Goal: Transaction & Acquisition: Purchase product/service

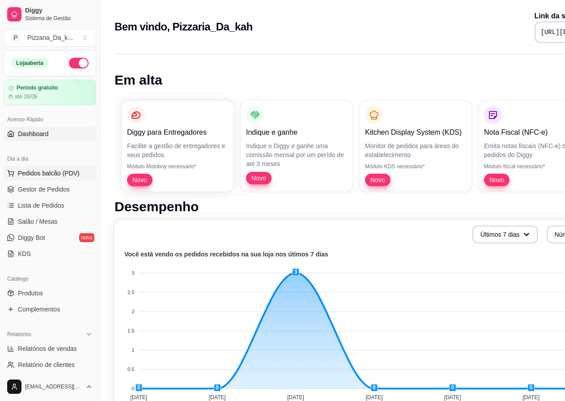
click at [32, 173] on span "Pedidos balcão (PDV)" at bounding box center [49, 173] width 62 height 9
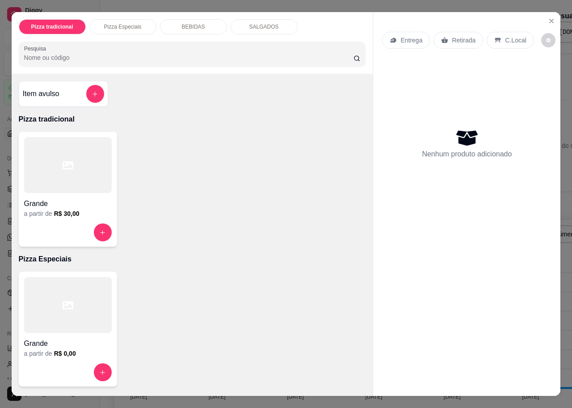
click at [252, 23] on p "SALGADOS" at bounding box center [265, 26] width 30 height 7
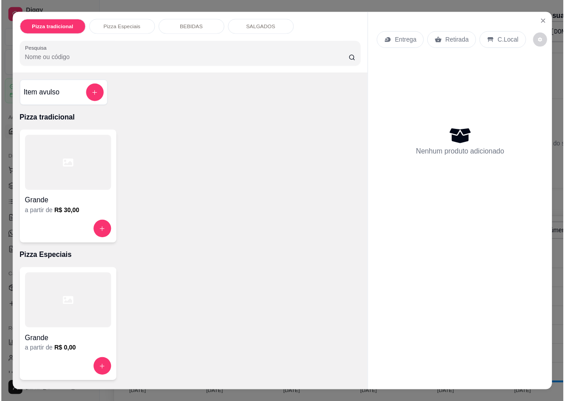
scroll to position [300, 0]
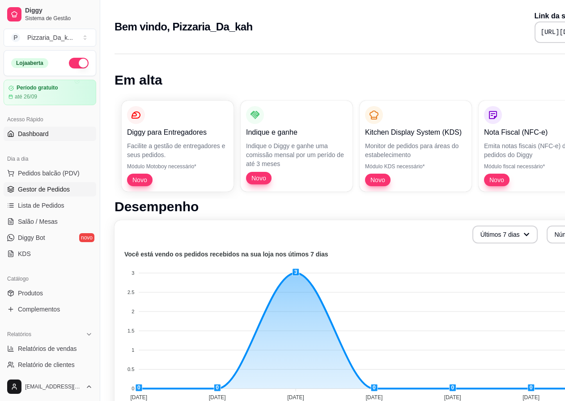
click at [48, 189] on span "Gestor de Pedidos" at bounding box center [44, 189] width 52 height 9
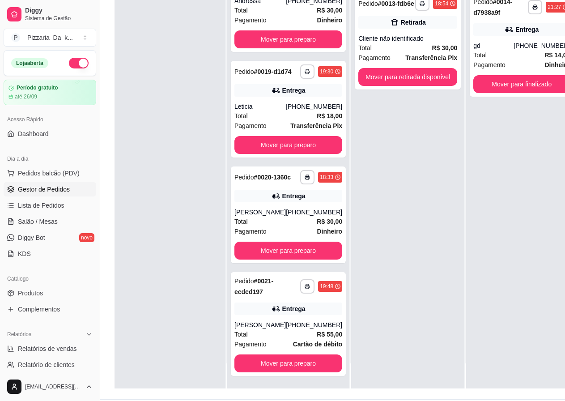
scroll to position [144, 0]
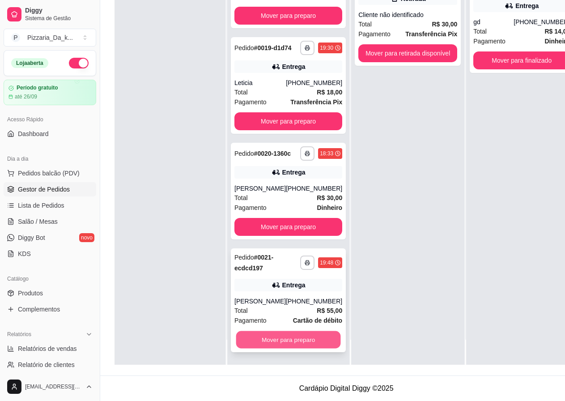
click at [297, 337] on button "Mover para preparo" at bounding box center [288, 339] width 105 height 17
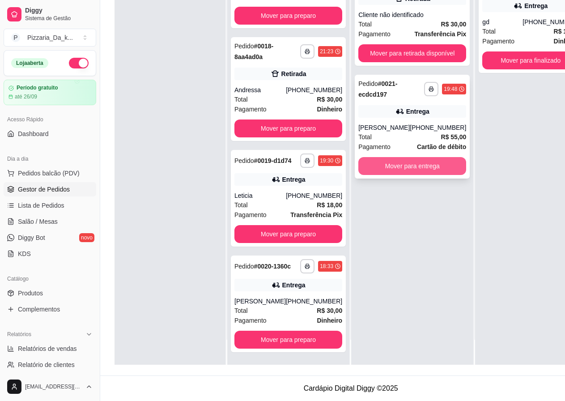
click at [372, 170] on button "Mover para entrega" at bounding box center [412, 166] width 108 height 18
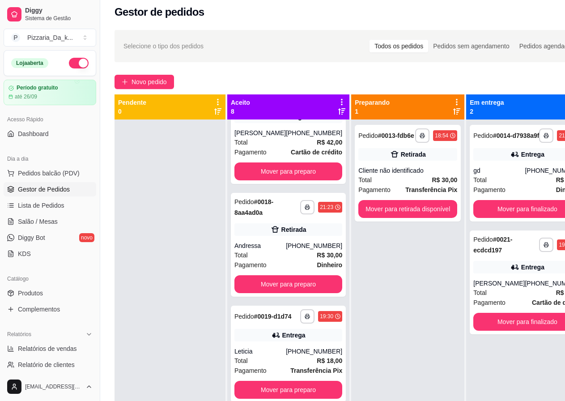
scroll to position [0, 0]
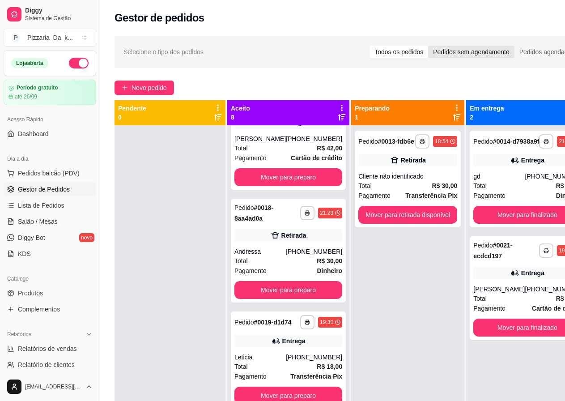
click at [430, 48] on div "Pedidos sem agendamento" at bounding box center [471, 52] width 86 height 13
click at [428, 46] on input "Pedidos sem agendamento" at bounding box center [428, 46] width 0 height 0
click at [531, 51] on div "Pedidos agendados" at bounding box center [546, 52] width 65 height 13
click at [514, 46] on input "Pedidos agendados" at bounding box center [514, 46] width 0 height 0
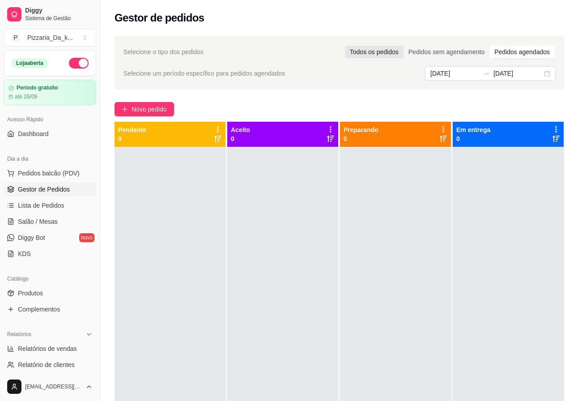
click at [381, 50] on div "Todos os pedidos" at bounding box center [374, 52] width 59 height 13
click at [345, 46] on input "Todos os pedidos" at bounding box center [345, 46] width 0 height 0
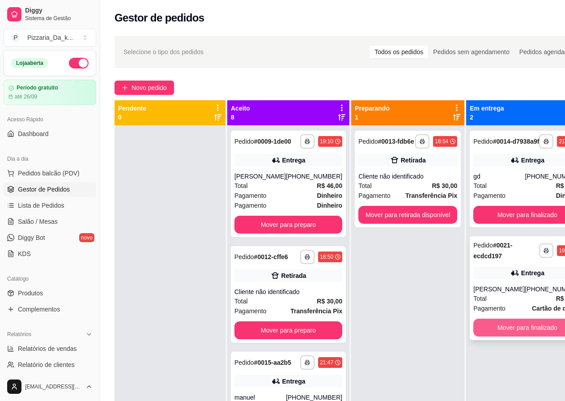
click at [509, 336] on button "Mover para finalizado" at bounding box center [527, 327] width 108 height 18
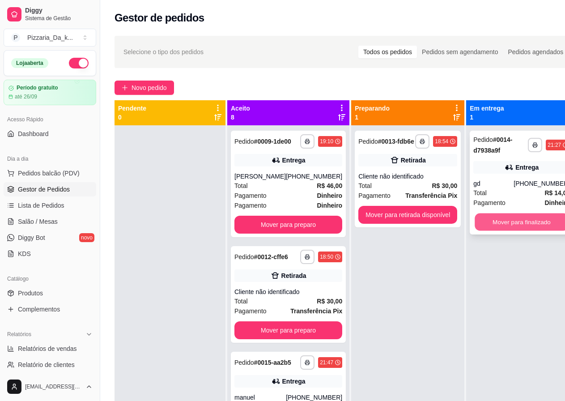
click at [514, 229] on button "Mover para finalizado" at bounding box center [522, 221] width 94 height 17
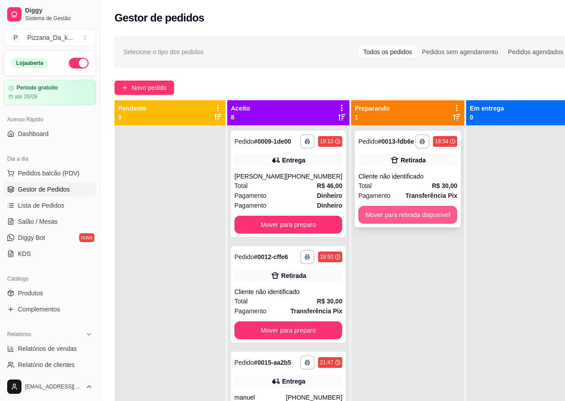
click at [433, 224] on button "Mover para retirada disponível" at bounding box center [407, 215] width 99 height 18
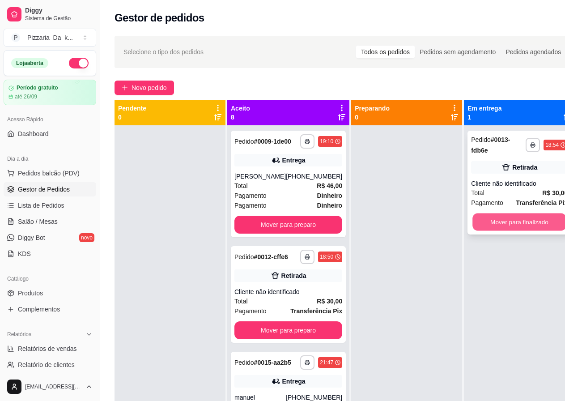
click at [473, 220] on button "Mover para finalizado" at bounding box center [519, 221] width 94 height 17
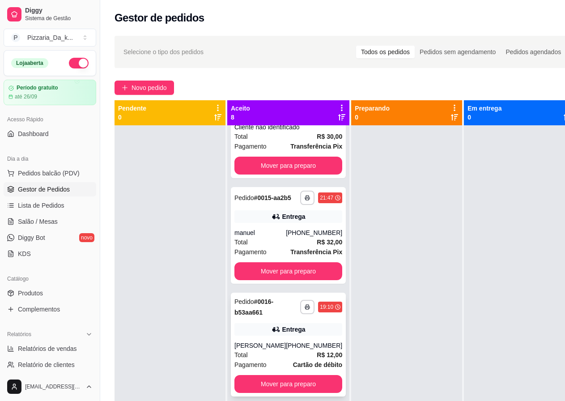
scroll to position [179, 0]
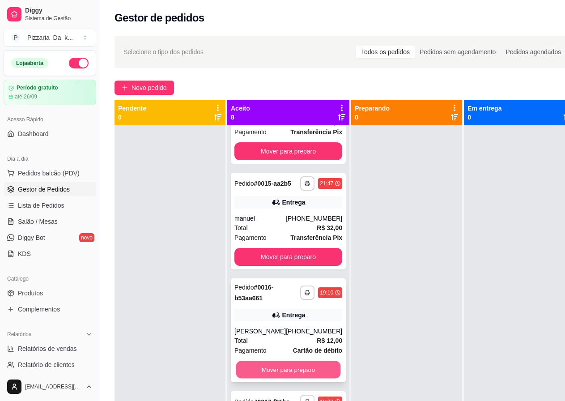
click at [309, 400] on html "**********" at bounding box center [282, 200] width 565 height 401
click at [295, 378] on button "Mover para preparo" at bounding box center [288, 369] width 105 height 17
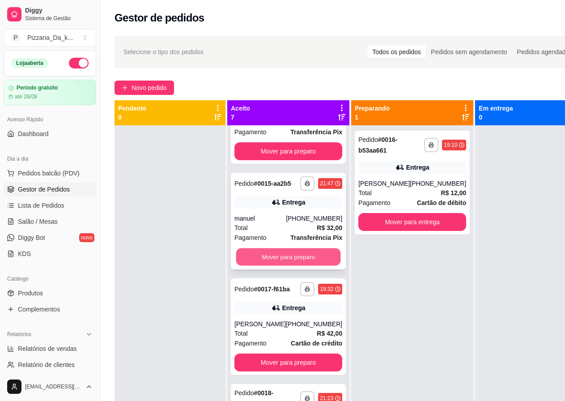
click at [304, 266] on button "Mover para preparo" at bounding box center [288, 256] width 105 height 17
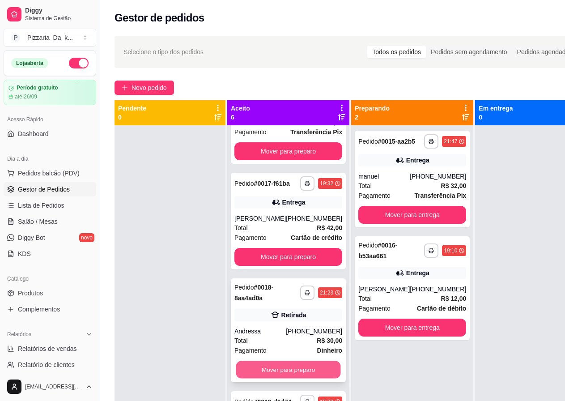
click at [286, 378] on button "Mover para preparo" at bounding box center [288, 369] width 105 height 17
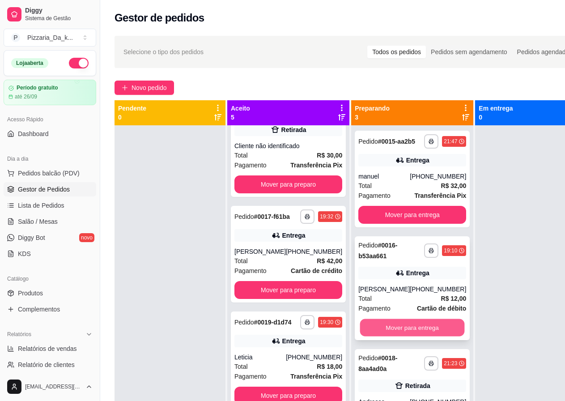
click at [390, 330] on button "Mover para entrega" at bounding box center [412, 327] width 105 height 17
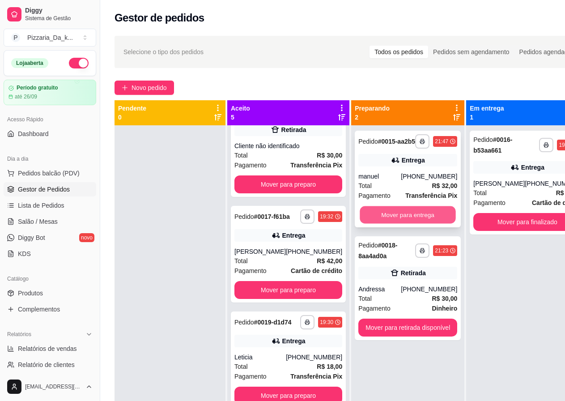
click at [420, 223] on button "Mover para entrega" at bounding box center [408, 214] width 96 height 17
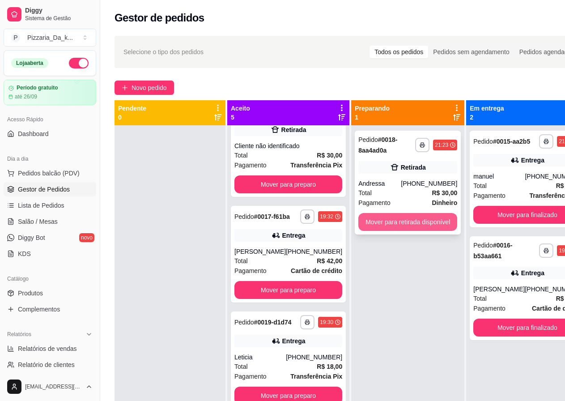
click at [431, 221] on button "Mover para retirada disponível" at bounding box center [407, 222] width 99 height 18
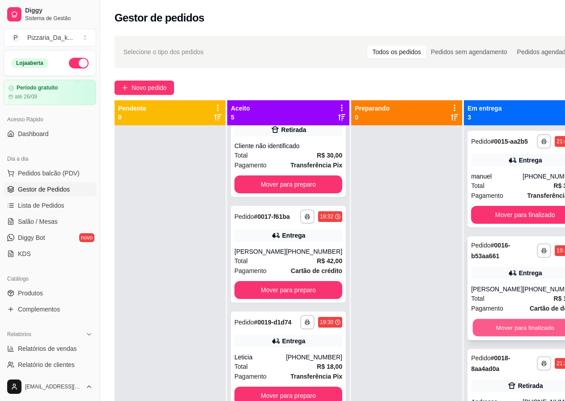
click at [486, 331] on button "Mover para finalizado" at bounding box center [525, 327] width 105 height 17
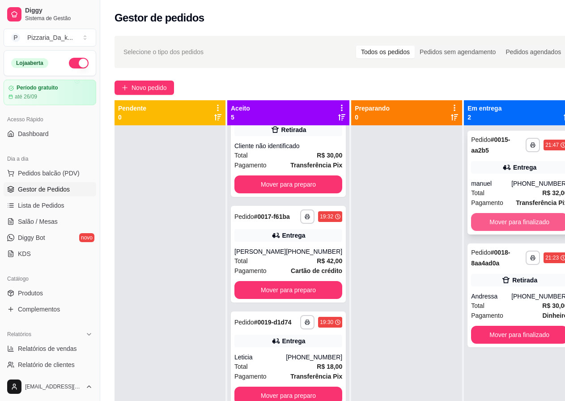
click at [541, 217] on button "Mover para finalizado" at bounding box center [519, 222] width 97 height 18
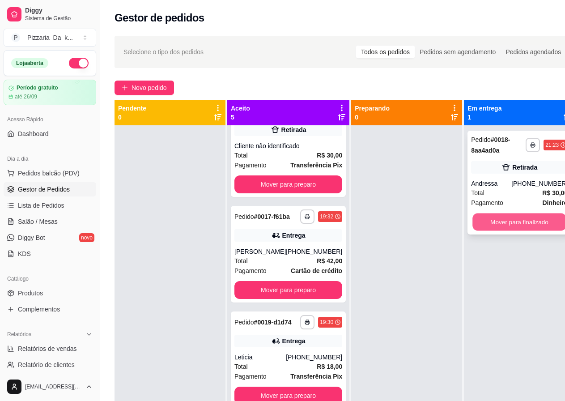
click at [535, 220] on button "Mover para finalizado" at bounding box center [519, 221] width 94 height 17
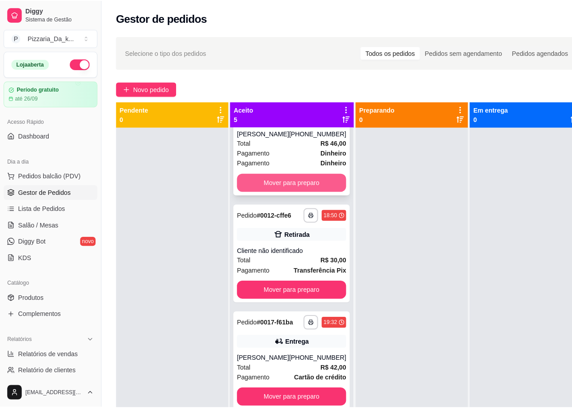
scroll to position [0, 0]
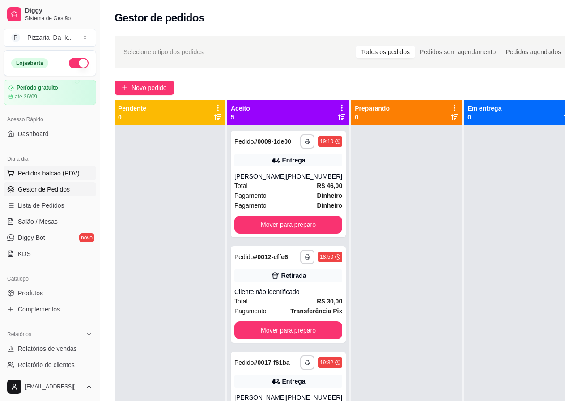
click at [55, 173] on span "Pedidos balcão (PDV)" at bounding box center [49, 173] width 62 height 9
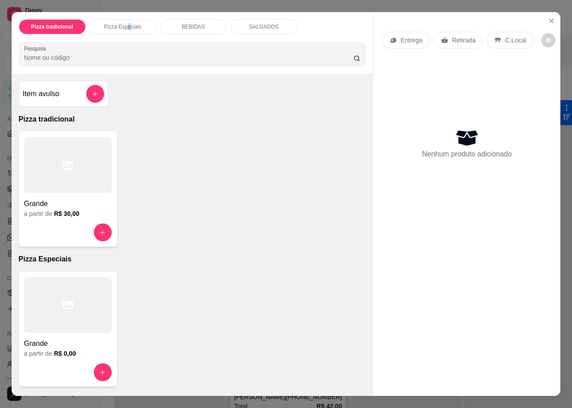
click at [126, 19] on div "Pizza Especiais" at bounding box center [122, 26] width 67 height 15
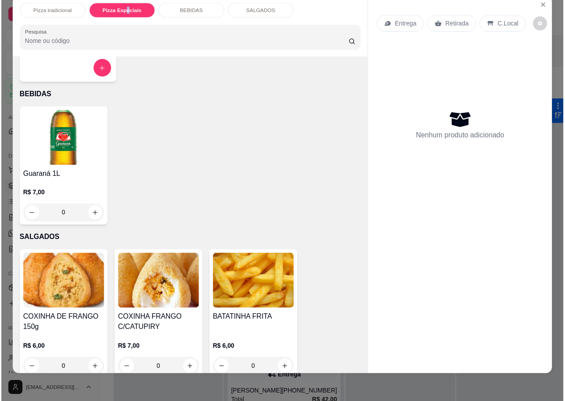
scroll to position [300, 0]
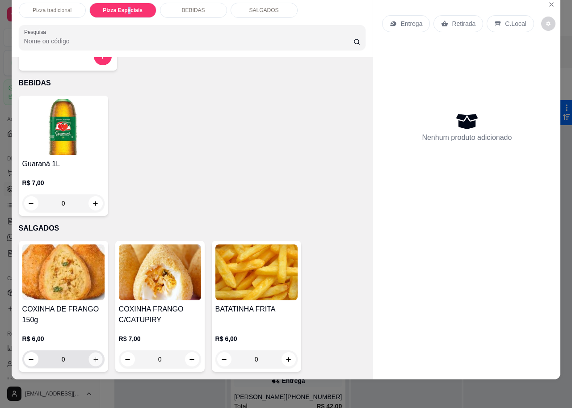
click at [89, 353] on button "increase-product-quantity" at bounding box center [96, 360] width 14 height 14
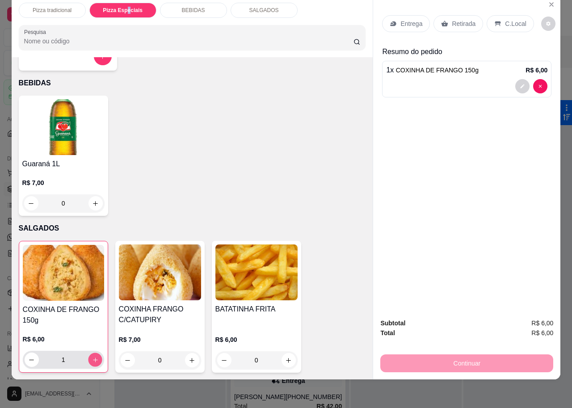
click at [97, 351] on div "1" at bounding box center [64, 360] width 78 height 18
click at [94, 353] on button "increase-product-quantity" at bounding box center [95, 360] width 14 height 14
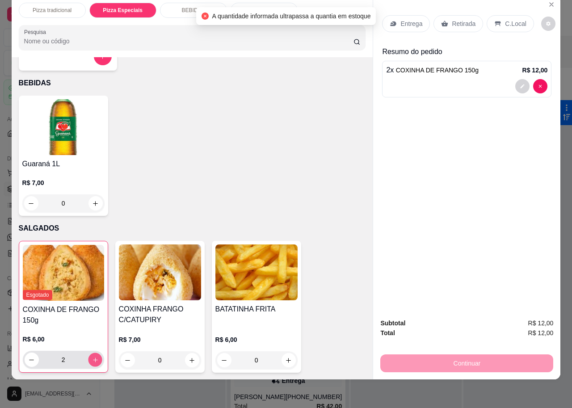
click at [93, 357] on icon "increase-product-quantity" at bounding box center [95, 360] width 7 height 7
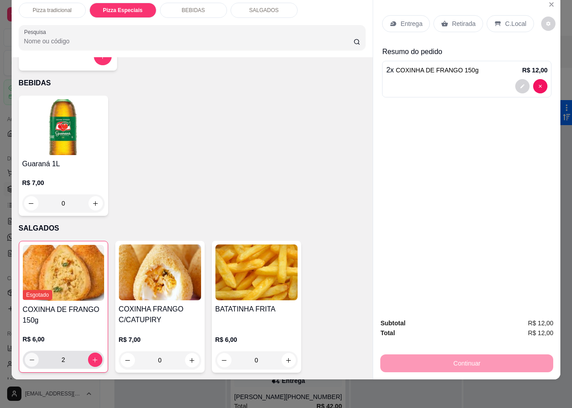
click at [29, 357] on icon "decrease-product-quantity" at bounding box center [31, 360] width 7 height 7
click at [27, 353] on button "decrease-product-quantity" at bounding box center [32, 360] width 14 height 14
type input "0"
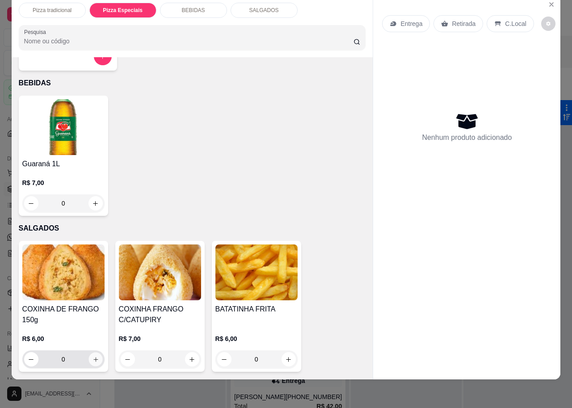
click at [93, 356] on icon "increase-product-quantity" at bounding box center [95, 359] width 7 height 7
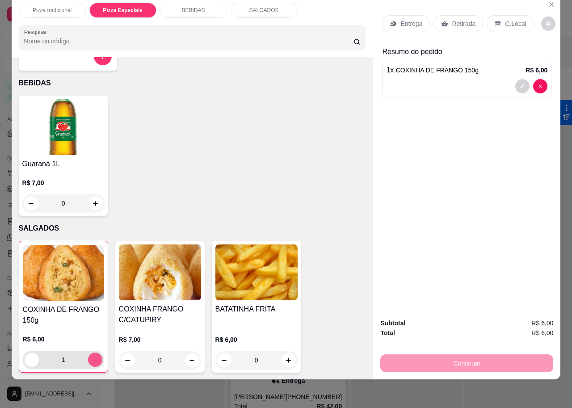
click at [88, 353] on button "increase-product-quantity" at bounding box center [95, 360] width 14 height 14
click at [32, 353] on button "decrease-product-quantity" at bounding box center [32, 360] width 14 height 14
click at [31, 357] on icon "decrease-product-quantity" at bounding box center [31, 360] width 7 height 7
type input "0"
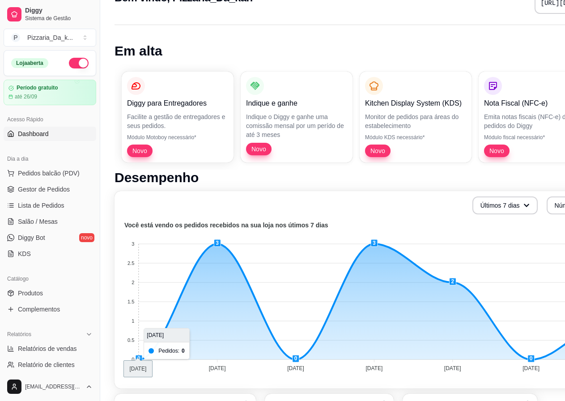
scroll to position [45, 0]
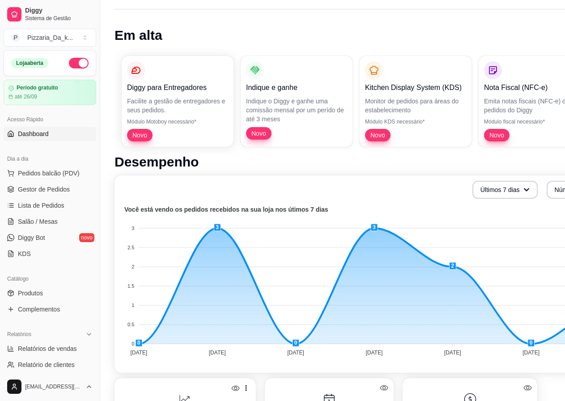
click at [555, 345] on foreignobject at bounding box center [372, 282] width 505 height 157
click at [555, 350] on foreignobject at bounding box center [372, 282] width 505 height 157
click at [553, 334] on foreignobject at bounding box center [372, 282] width 505 height 157
click at [548, 339] on foreignobject at bounding box center [372, 282] width 505 height 157
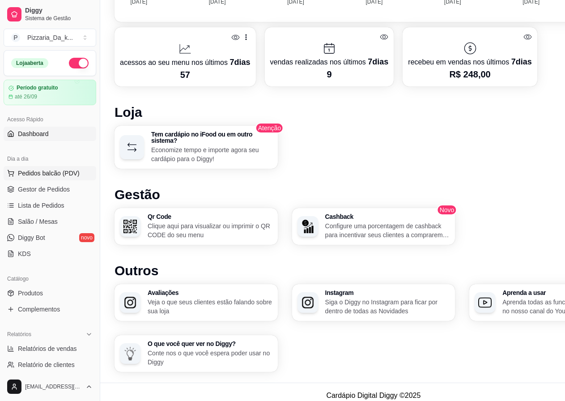
click at [33, 173] on span "Pedidos balcão (PDV)" at bounding box center [49, 173] width 62 height 9
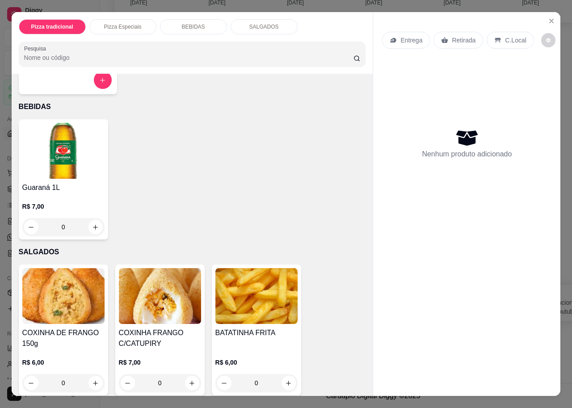
scroll to position [300, 0]
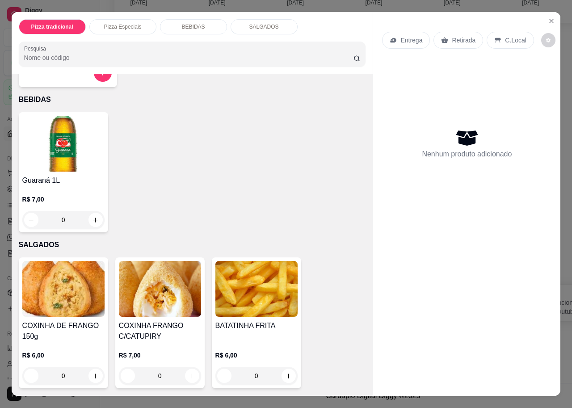
click at [141, 326] on h4 "COXINHA FRANGO C/CATUPIRY" at bounding box center [160, 331] width 82 height 21
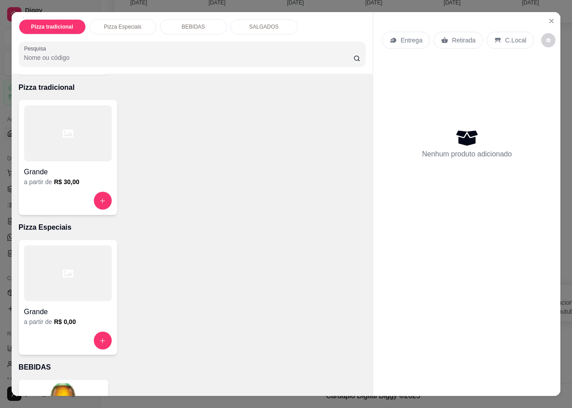
scroll to position [0, 0]
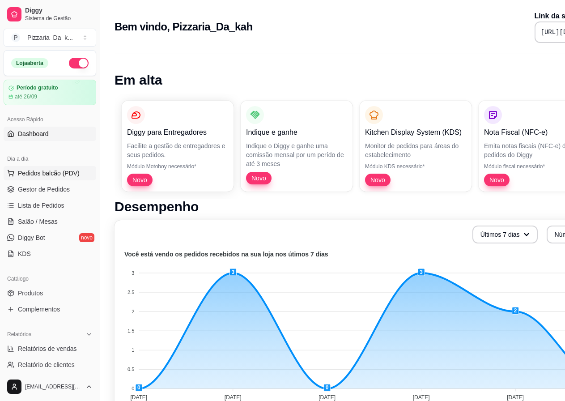
click at [74, 171] on span "Pedidos balcão (PDV)" at bounding box center [49, 173] width 62 height 9
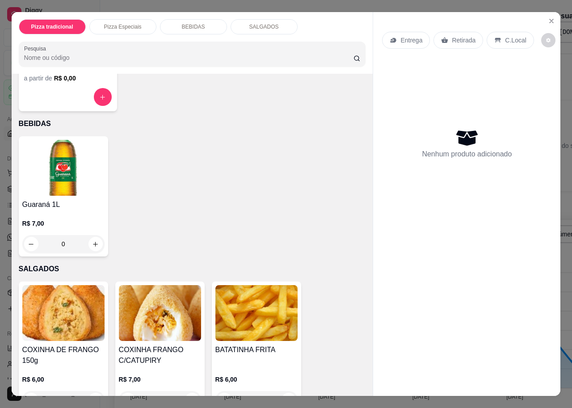
scroll to position [300, 0]
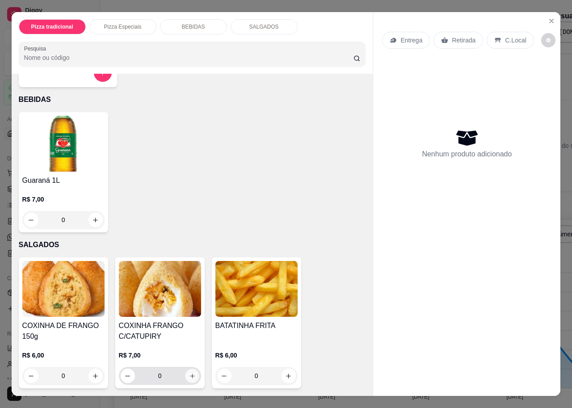
click at [189, 373] on icon "increase-product-quantity" at bounding box center [192, 376] width 7 height 7
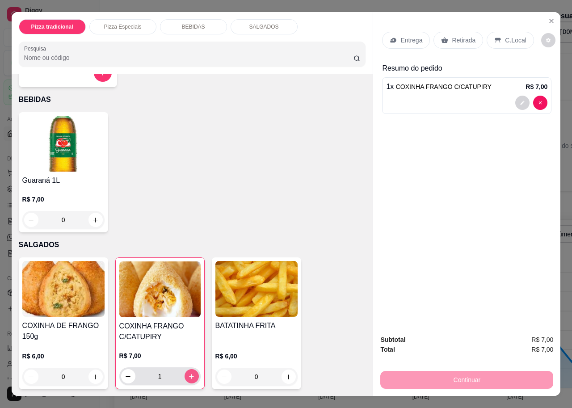
click at [189, 373] on icon "increase-product-quantity" at bounding box center [191, 376] width 7 height 7
type input "4"
click at [285, 377] on button "increase-product-quantity" at bounding box center [289, 377] width 14 height 14
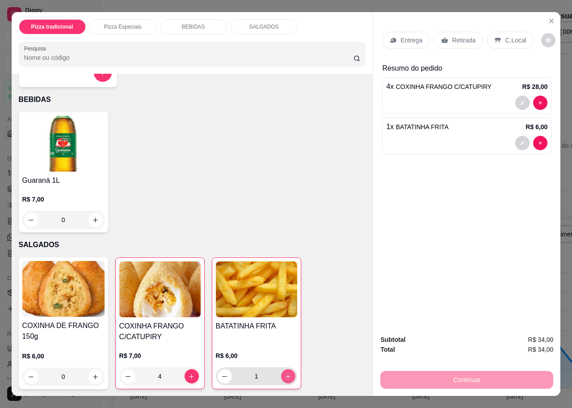
type input "1"
click at [452, 36] on p "Retirada" at bounding box center [464, 40] width 24 height 9
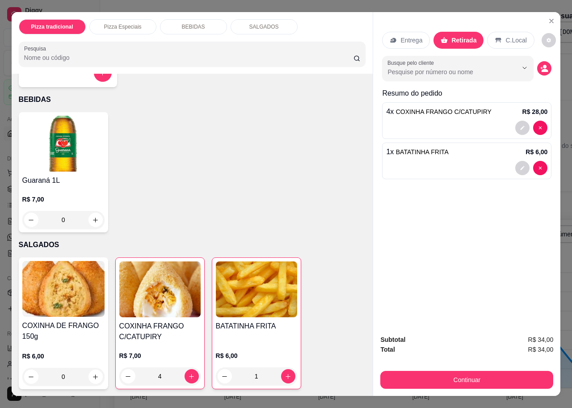
click at [416, 36] on p "Entrega" at bounding box center [412, 40] width 22 height 9
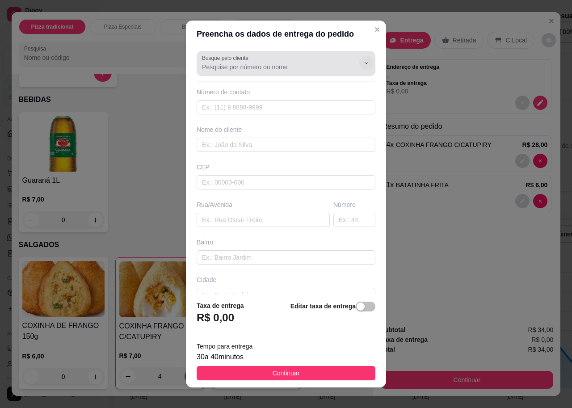
click at [360, 62] on button "Show suggestions" at bounding box center [367, 63] width 14 height 14
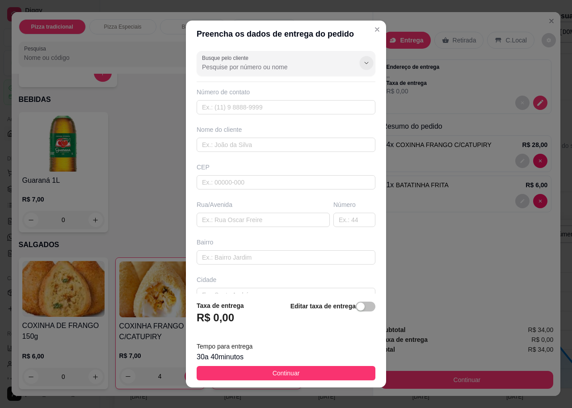
click at [363, 63] on icon "Show suggestions" at bounding box center [366, 62] width 7 height 7
click at [316, 103] on input "text" at bounding box center [286, 107] width 179 height 14
type input "[PHONE_NUMBER]"
click at [341, 144] on input "text" at bounding box center [286, 145] width 179 height 14
type input "[PERSON_NAME]"
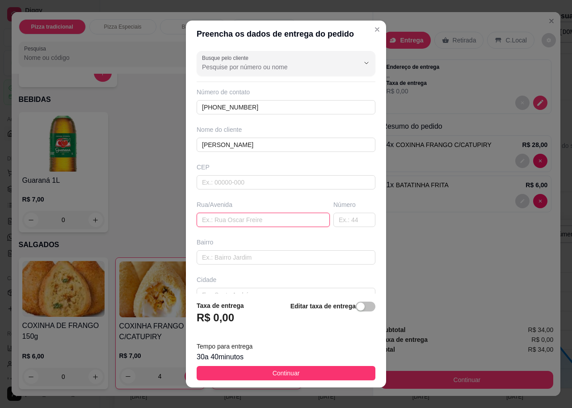
click at [262, 217] on input "text" at bounding box center [263, 220] width 133 height 14
type input "rua atalaia"
click at [282, 261] on input "text" at bounding box center [286, 257] width 179 height 14
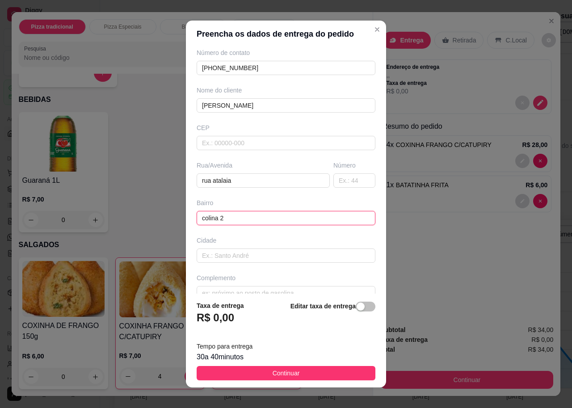
scroll to position [55, 0]
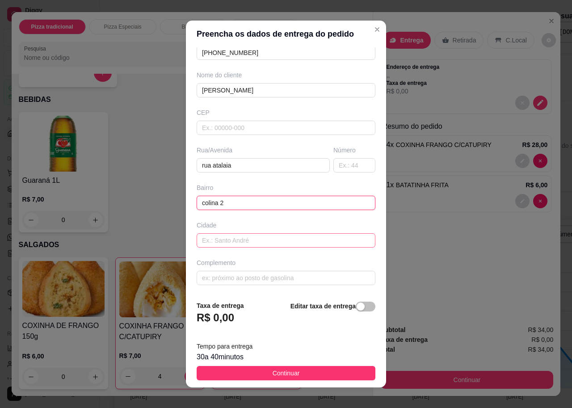
type input "colina 2"
click at [275, 241] on input "text" at bounding box center [286, 240] width 179 height 14
type input "maceió"
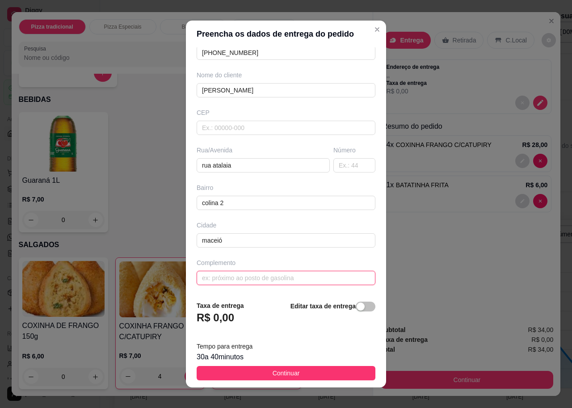
click at [269, 280] on input "text" at bounding box center [286, 278] width 179 height 14
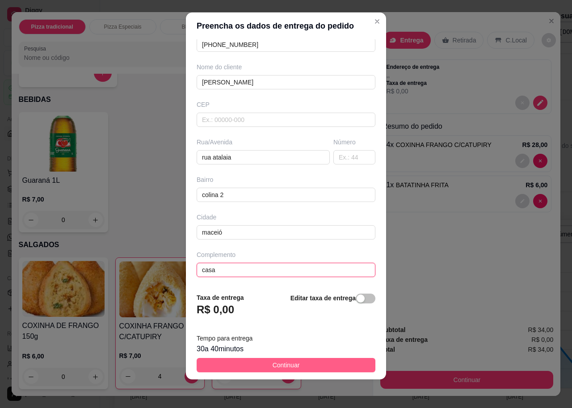
type input "casa"
click at [273, 366] on span "Continuar" at bounding box center [286, 365] width 27 height 10
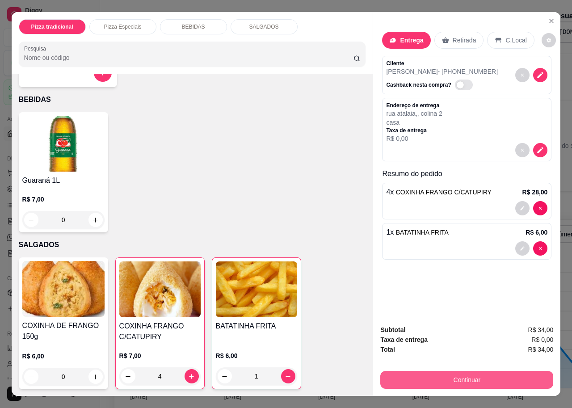
click at [465, 371] on button "Continuar" at bounding box center [467, 380] width 173 height 18
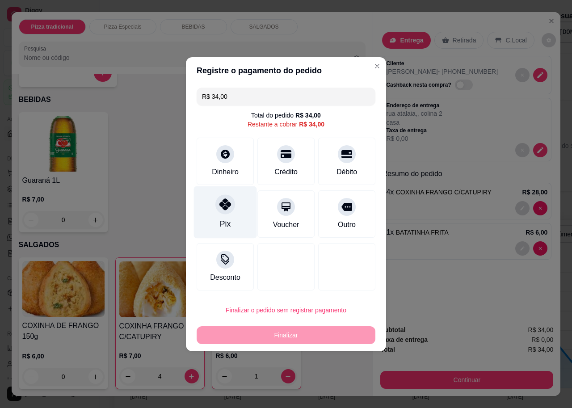
click at [226, 200] on icon at bounding box center [226, 205] width 12 height 12
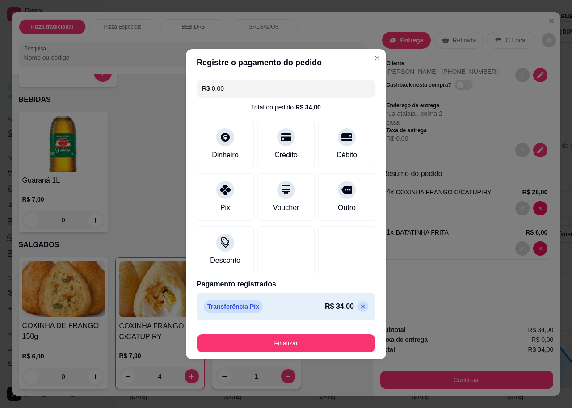
click at [239, 86] on input "R$ 0,00" at bounding box center [286, 89] width 168 height 18
type input "R$ 34,00"
click at [236, 202] on div "Pix" at bounding box center [225, 195] width 63 height 52
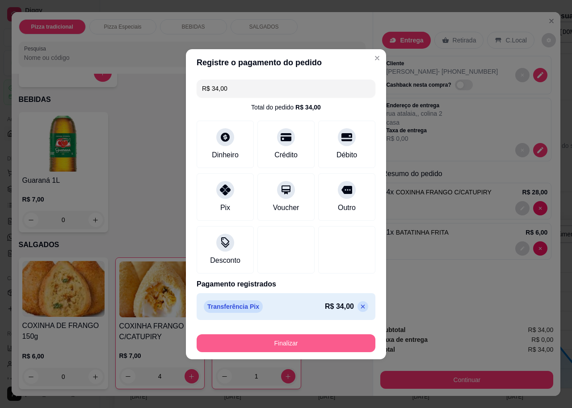
click at [321, 345] on button "Finalizar" at bounding box center [286, 343] width 179 height 18
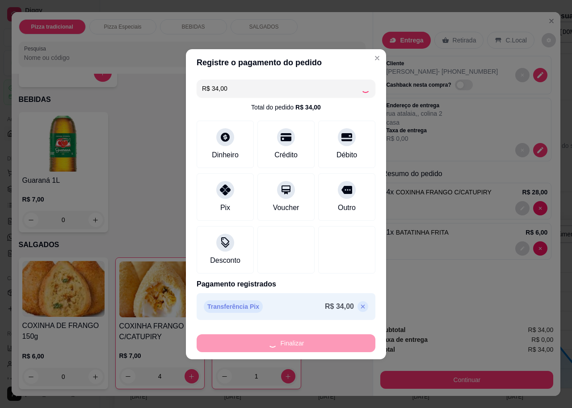
type input "0"
type input "-R$ 34,00"
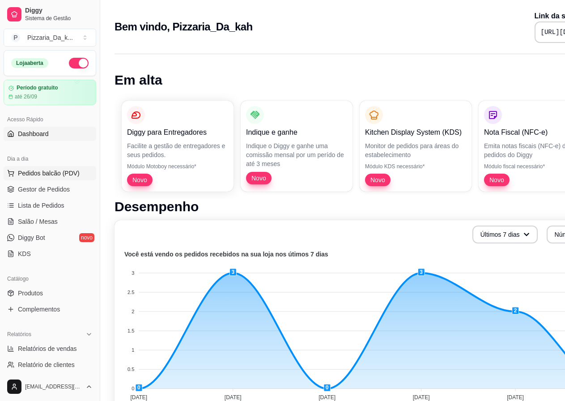
click at [55, 173] on span "Pedidos balcão (PDV)" at bounding box center [49, 173] width 62 height 9
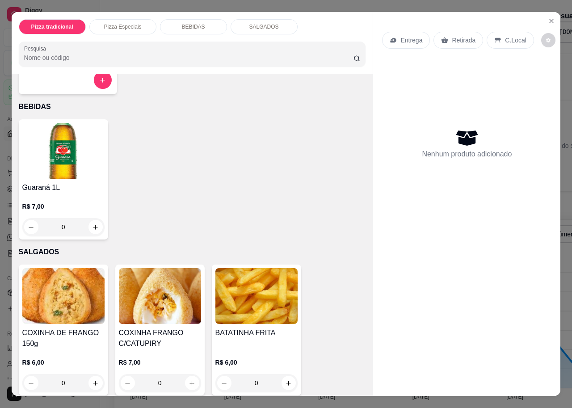
scroll to position [300, 0]
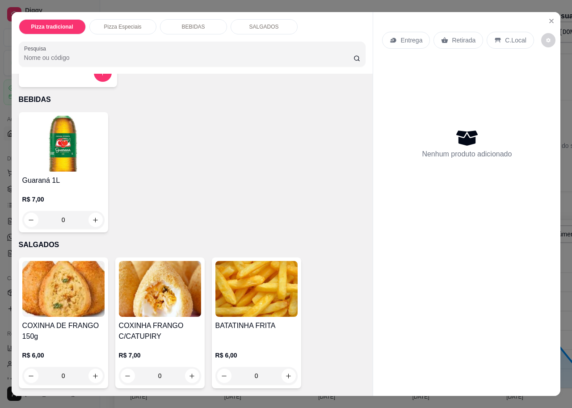
click at [145, 321] on h4 "COXINHA FRANGO C/CATUPIRY" at bounding box center [160, 331] width 82 height 21
click at [156, 323] on h4 "COXINHA FRANGO C/CATUPIRY" at bounding box center [160, 331] width 82 height 21
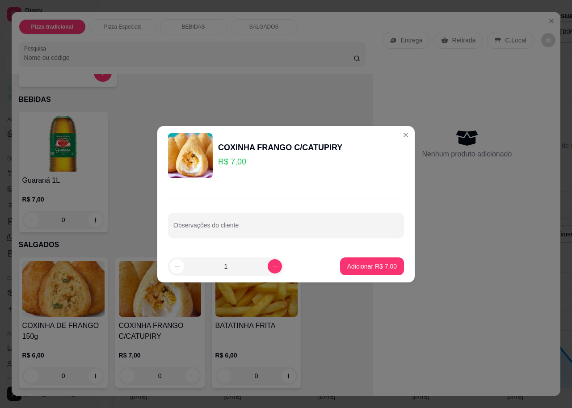
drag, startPoint x: 337, startPoint y: 147, endPoint x: 339, endPoint y: 143, distance: 4.8
click at [339, 143] on div "COXINHA FRANGO C/CATUPIRY R$ 7,00" at bounding box center [286, 155] width 236 height 45
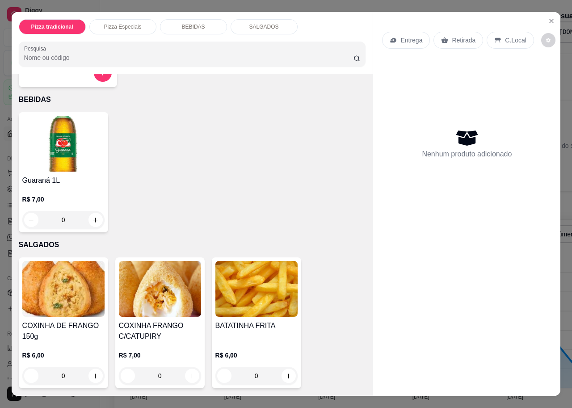
scroll to position [20, 0]
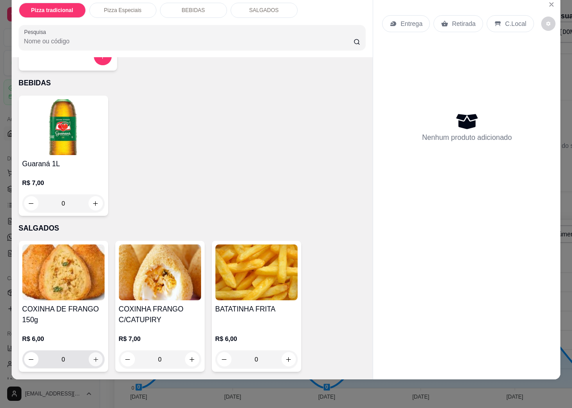
click at [92, 356] on icon "increase-product-quantity" at bounding box center [95, 359] width 7 height 7
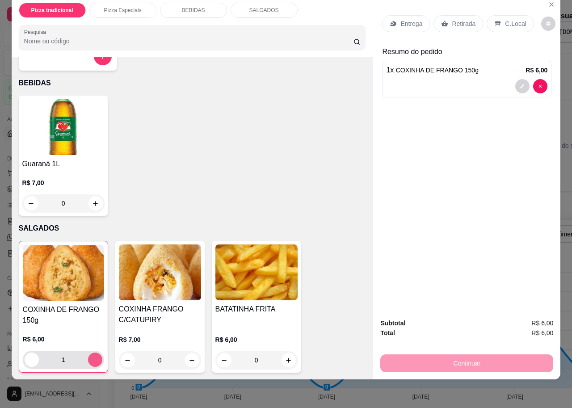
click at [93, 358] on icon "increase-product-quantity" at bounding box center [95, 360] width 5 height 5
type input "2"
click at [460, 19] on p "Retirada" at bounding box center [464, 23] width 24 height 9
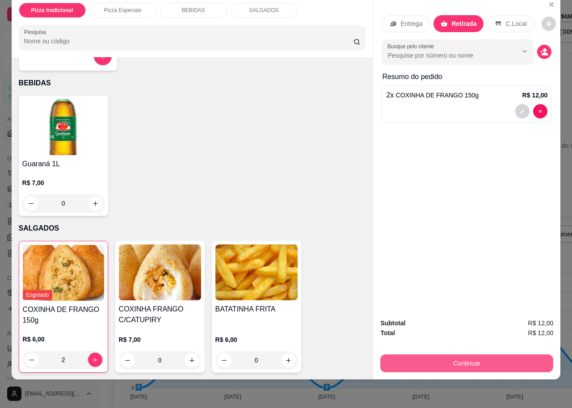
click at [489, 357] on button "Continuar" at bounding box center [467, 364] width 173 height 18
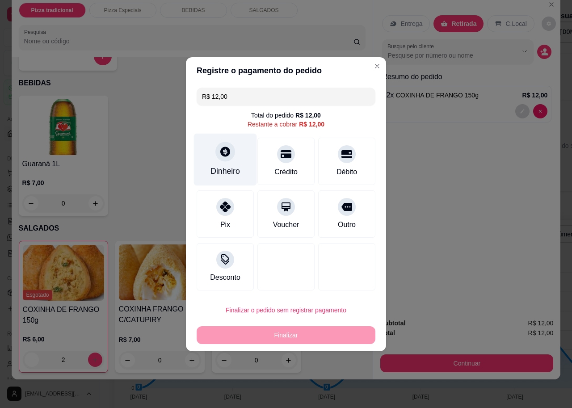
click at [232, 161] on div "Dinheiro" at bounding box center [225, 159] width 63 height 52
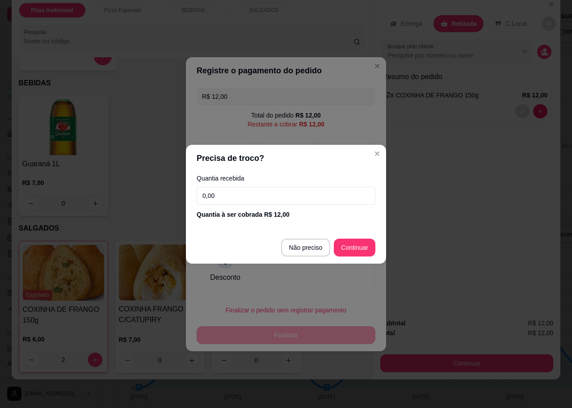
click at [299, 198] on input "0,00" at bounding box center [286, 196] width 179 height 18
type input "12,00"
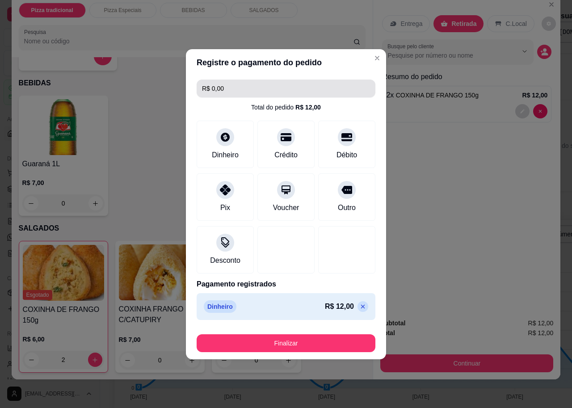
click at [310, 87] on input "R$ 0,00" at bounding box center [286, 89] width 168 height 18
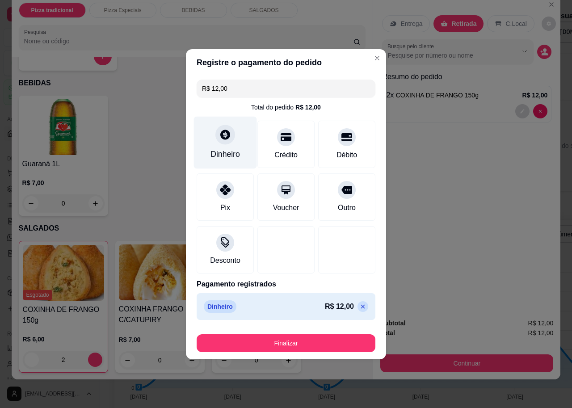
click at [231, 132] on div at bounding box center [226, 135] width 20 height 20
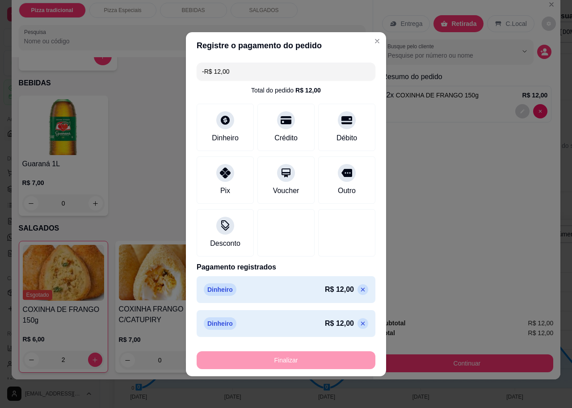
click at [358, 290] on p at bounding box center [363, 289] width 11 height 11
type input "R$ 0,00"
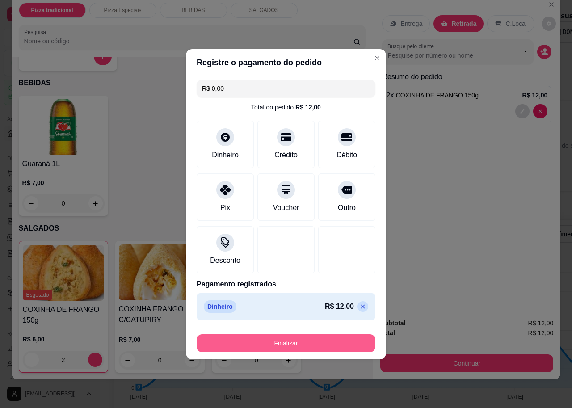
click at [330, 345] on button "Finalizar" at bounding box center [286, 343] width 179 height 18
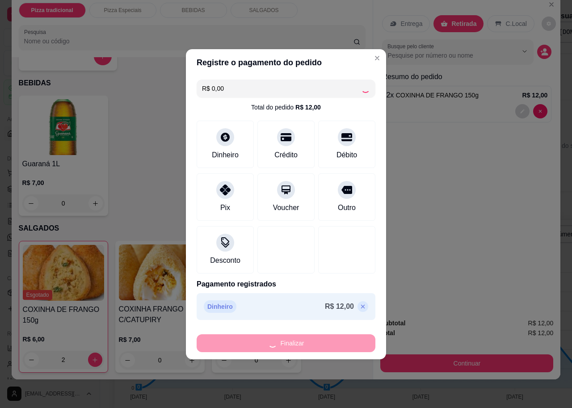
type input "0"
type input "-R$ 12,00"
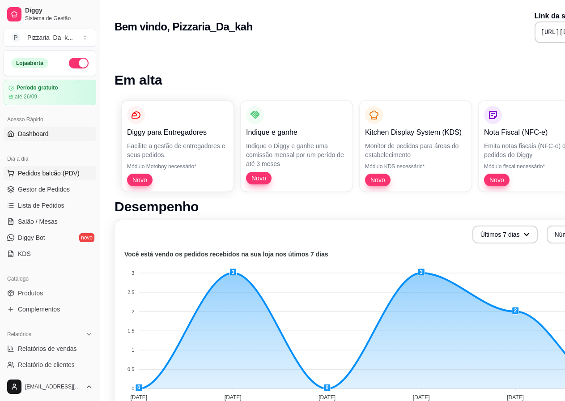
click at [47, 172] on span "Pedidos balcão (PDV)" at bounding box center [49, 173] width 62 height 9
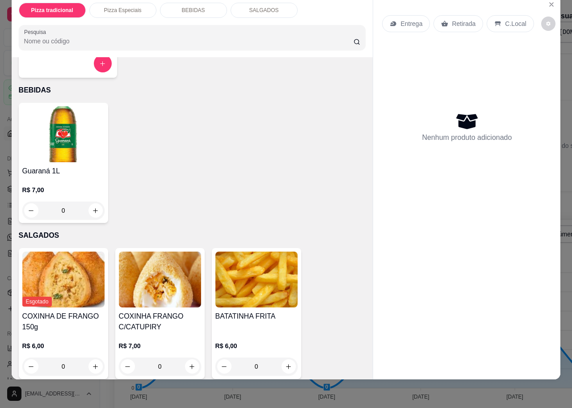
scroll to position [300, 0]
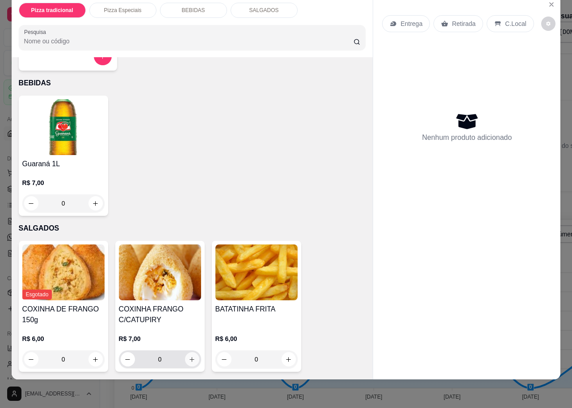
click at [190, 356] on icon "increase-product-quantity" at bounding box center [192, 359] width 7 height 7
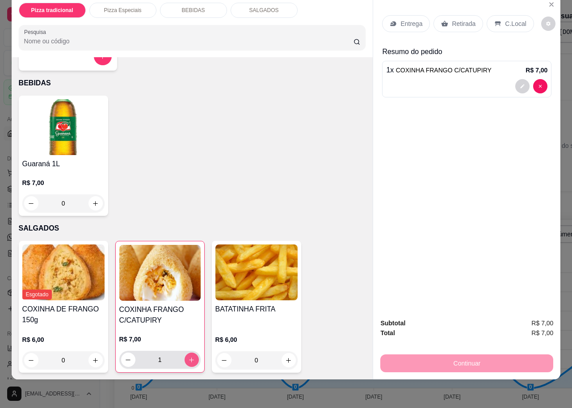
click at [190, 357] on icon "increase-product-quantity" at bounding box center [191, 360] width 7 height 7
click at [125, 357] on icon "decrease-product-quantity" at bounding box center [128, 360] width 7 height 7
type input "3"
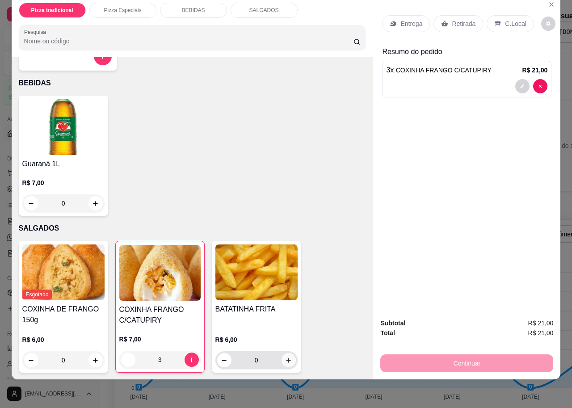
click at [286, 357] on icon "increase-product-quantity" at bounding box center [288, 360] width 7 height 7
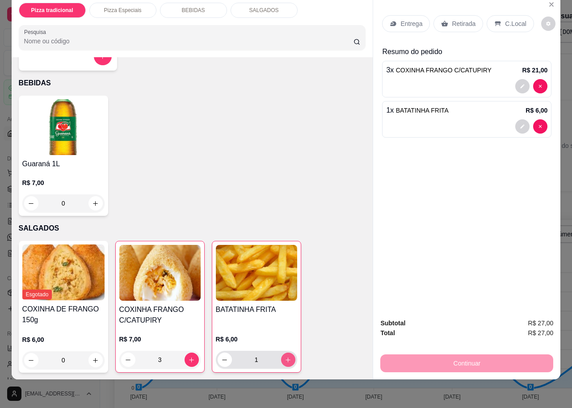
click at [286, 358] on icon "increase-product-quantity" at bounding box center [288, 360] width 5 height 5
type input "2"
click at [468, 19] on p "Retirada" at bounding box center [464, 23] width 24 height 9
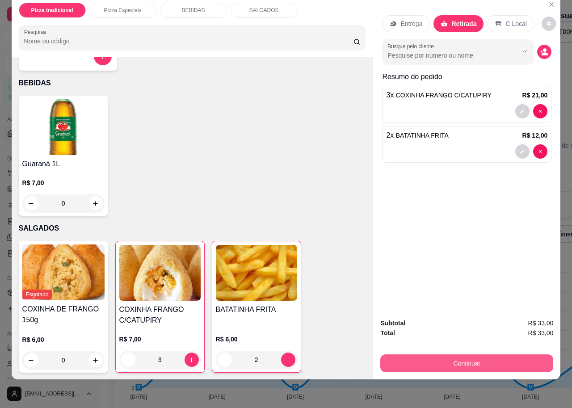
click at [475, 360] on button "Continuar" at bounding box center [467, 364] width 173 height 18
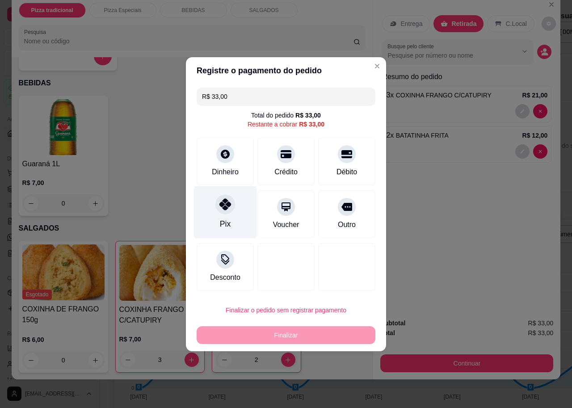
click at [228, 205] on icon at bounding box center [226, 205] width 12 height 12
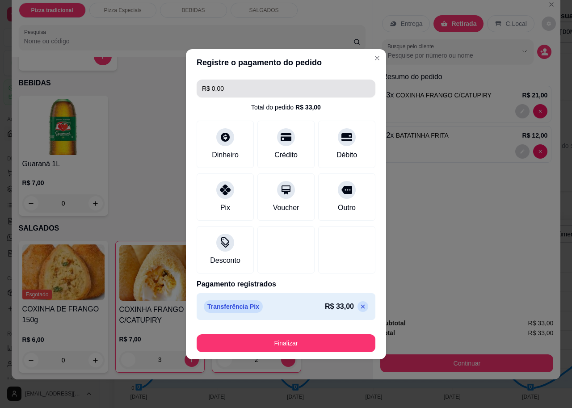
click at [259, 92] on input "R$ 0,00" at bounding box center [286, 89] width 168 height 18
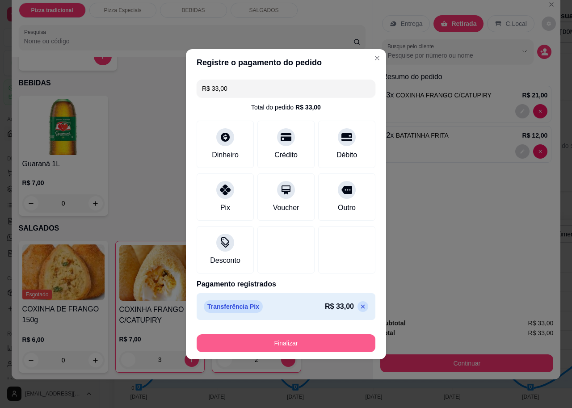
type input "R$ 33,00"
click at [236, 340] on button "Finalizar" at bounding box center [285, 342] width 173 height 17
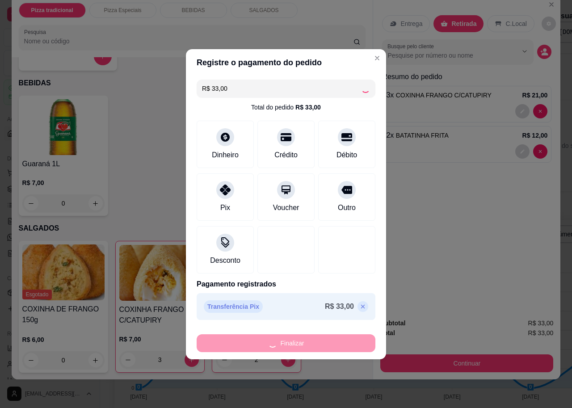
type input "0"
type input "-R$ 33,00"
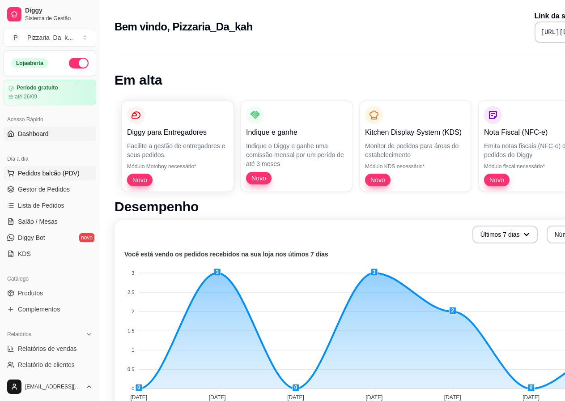
click at [24, 171] on span "Pedidos balcão (PDV)" at bounding box center [49, 173] width 62 height 9
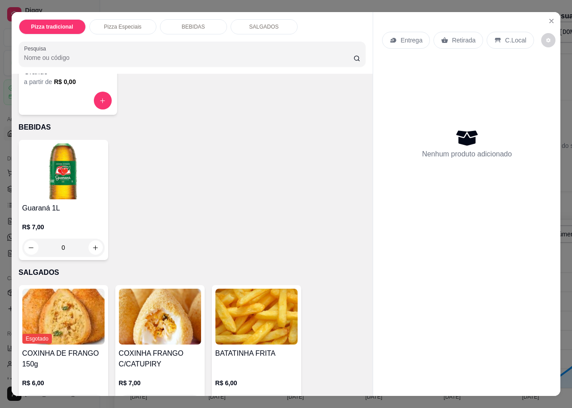
scroll to position [300, 0]
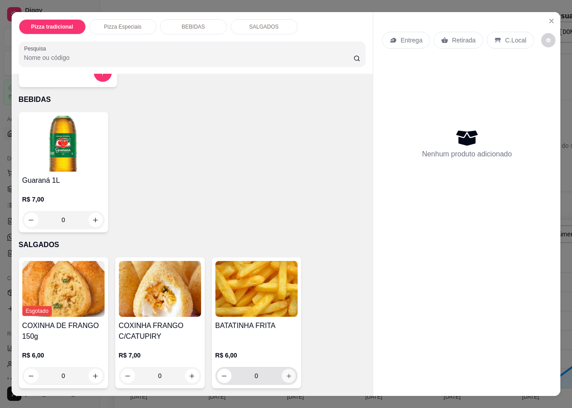
click at [289, 370] on button "increase-product-quantity" at bounding box center [289, 376] width 14 height 14
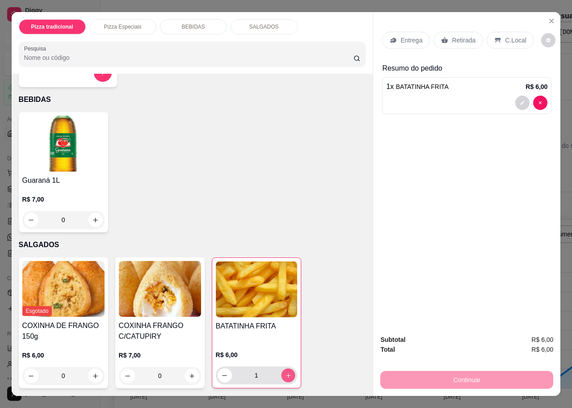
click at [289, 370] on button "increase-product-quantity" at bounding box center [288, 376] width 14 height 14
type input "2"
click at [465, 36] on p "Retirada" at bounding box center [464, 40] width 24 height 9
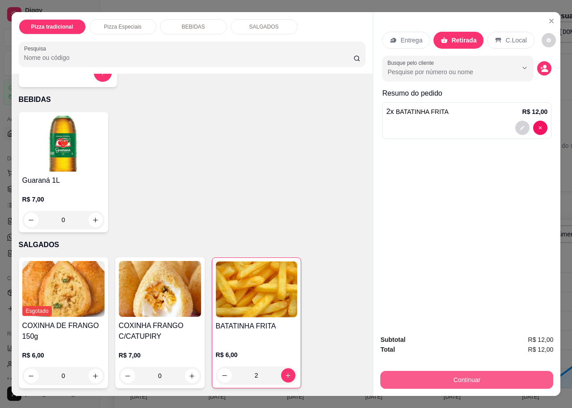
click at [420, 378] on button "Continuar" at bounding box center [467, 380] width 173 height 18
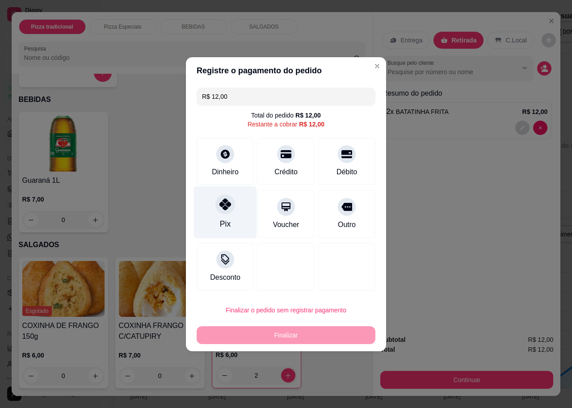
click at [214, 205] on div "Pix" at bounding box center [225, 212] width 63 height 52
type input "R$ 0,00"
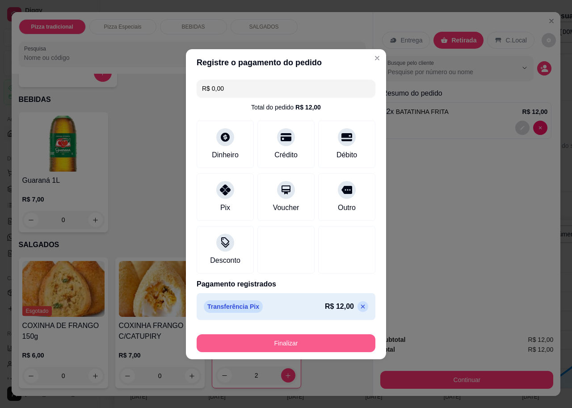
click at [255, 340] on button "Finalizar" at bounding box center [286, 343] width 179 height 18
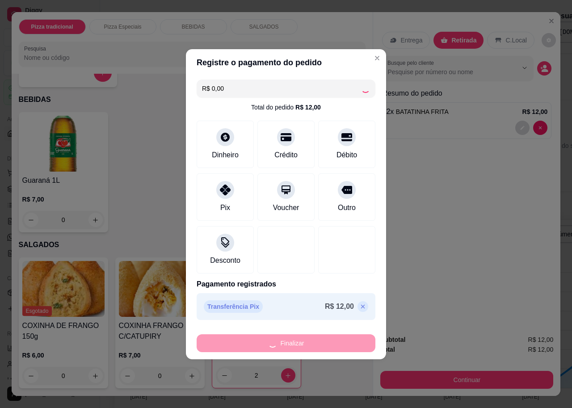
type input "0"
type input "-R$ 12,00"
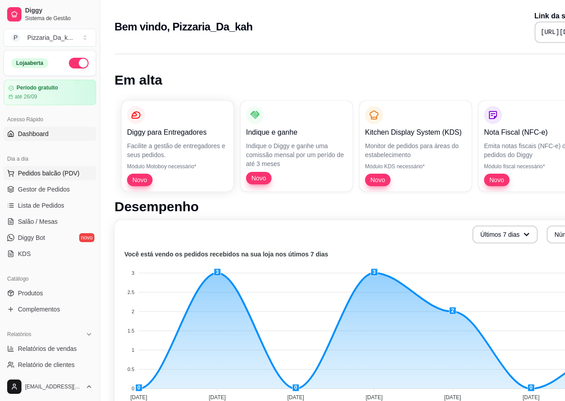
click at [51, 169] on span "Pedidos balcão (PDV)" at bounding box center [49, 173] width 62 height 9
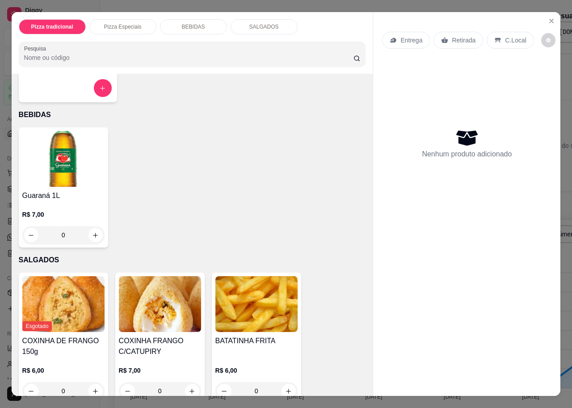
scroll to position [300, 0]
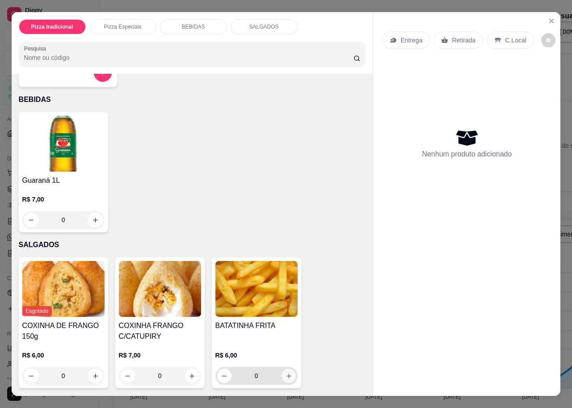
click at [282, 370] on button "increase-product-quantity" at bounding box center [289, 376] width 14 height 14
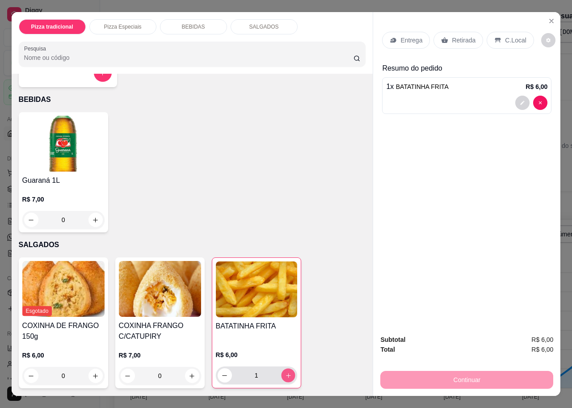
click at [281, 373] on button "increase-product-quantity" at bounding box center [288, 376] width 14 height 14
type input "2"
click at [460, 36] on p "Retirada" at bounding box center [464, 40] width 24 height 9
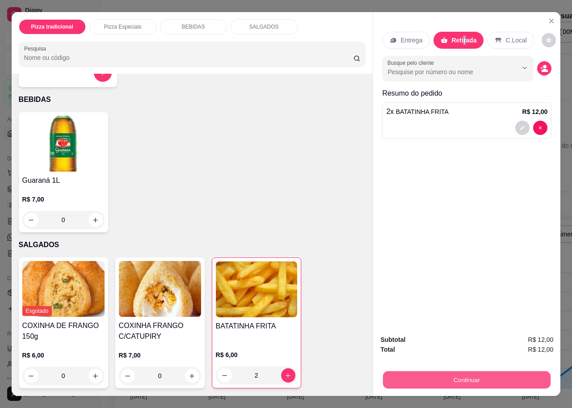
click at [496, 371] on button "Continuar" at bounding box center [467, 379] width 168 height 17
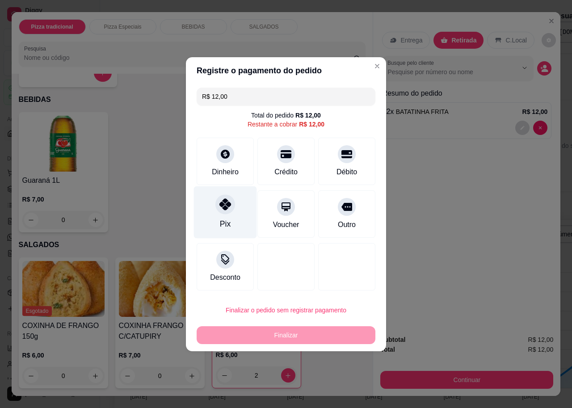
click at [223, 207] on icon at bounding box center [226, 205] width 12 height 12
type input "R$ 0,00"
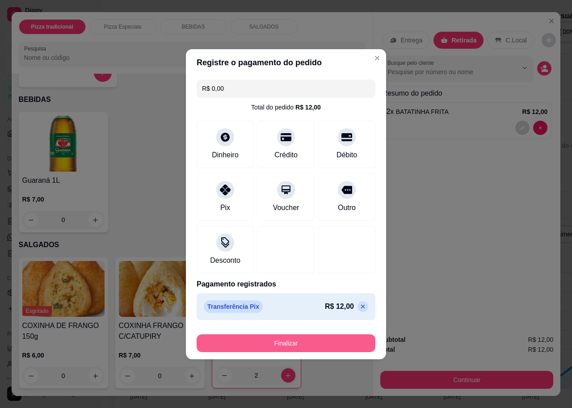
click at [291, 340] on button "Finalizar" at bounding box center [286, 343] width 179 height 18
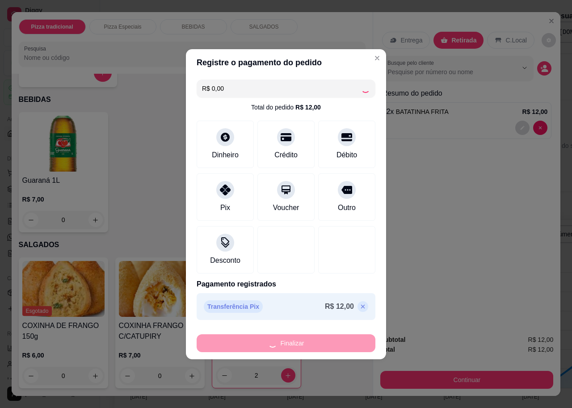
type input "0"
type input "-R$ 12,00"
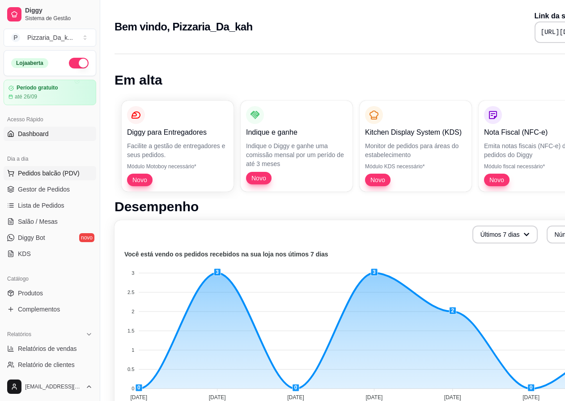
click at [71, 168] on button "Pedidos balcão (PDV)" at bounding box center [50, 173] width 93 height 14
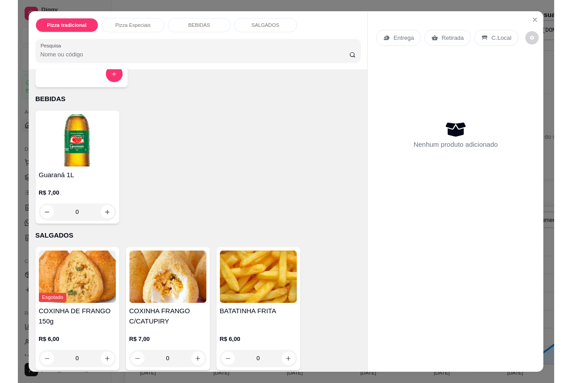
scroll to position [300, 0]
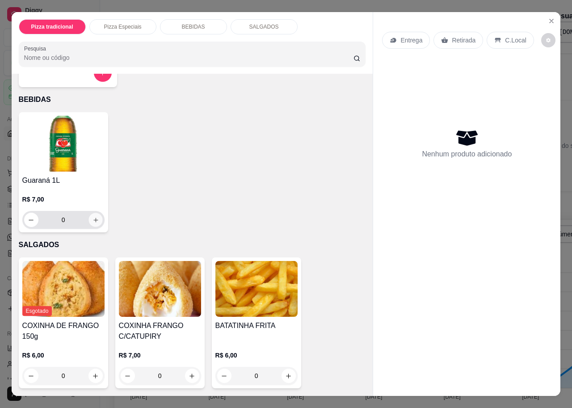
click at [89, 216] on button "increase-product-quantity" at bounding box center [96, 220] width 14 height 14
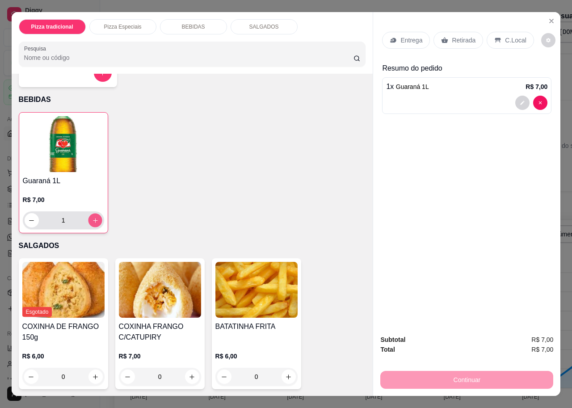
click at [88, 216] on button "increase-product-quantity" at bounding box center [95, 221] width 14 height 14
type input "2"
click at [448, 37] on div "Retirada" at bounding box center [459, 40] width 50 height 17
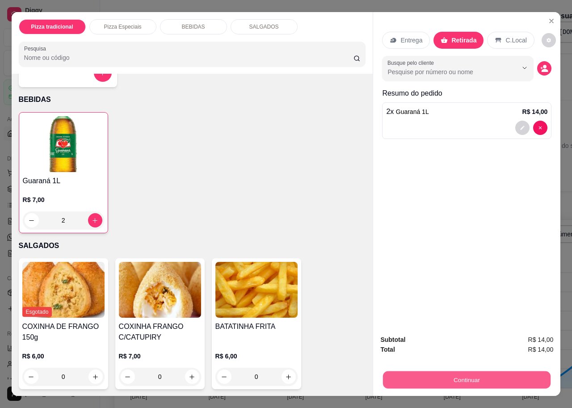
click at [487, 379] on button "Continuar" at bounding box center [467, 379] width 168 height 17
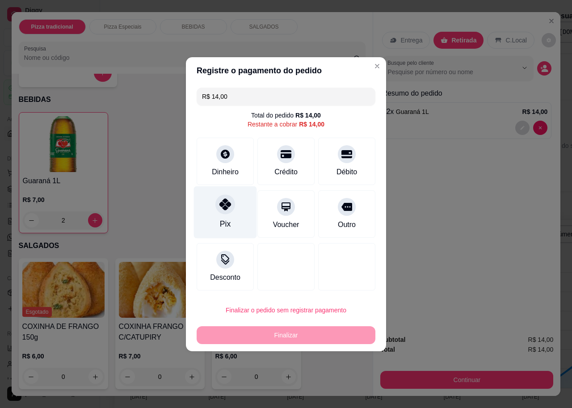
click at [217, 221] on div "Pix" at bounding box center [225, 212] width 63 height 52
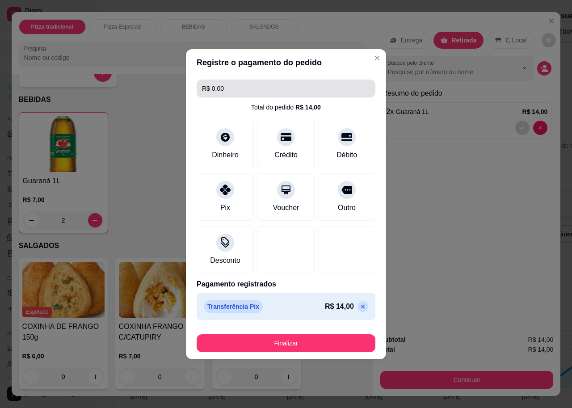
click at [252, 87] on input "R$ 0,00" at bounding box center [286, 89] width 168 height 18
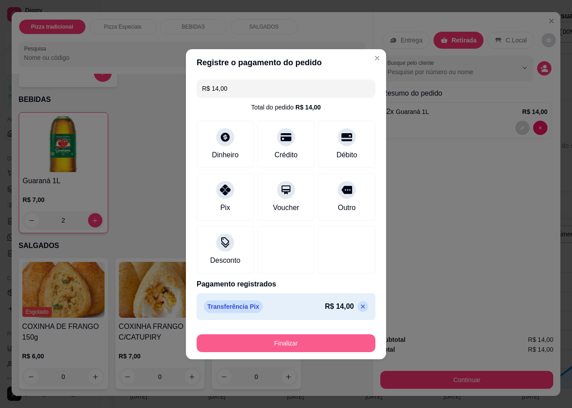
type input "R$ 14,00"
click at [319, 336] on button "Finalizar" at bounding box center [285, 342] width 173 height 17
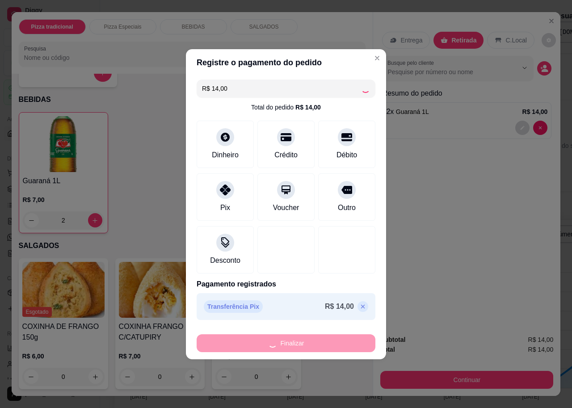
type input "0"
type input "-R$ 14,00"
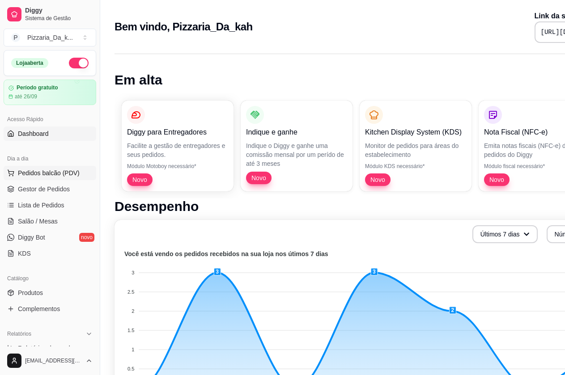
click at [55, 175] on span "Pedidos balcão (PDV)" at bounding box center [49, 173] width 62 height 9
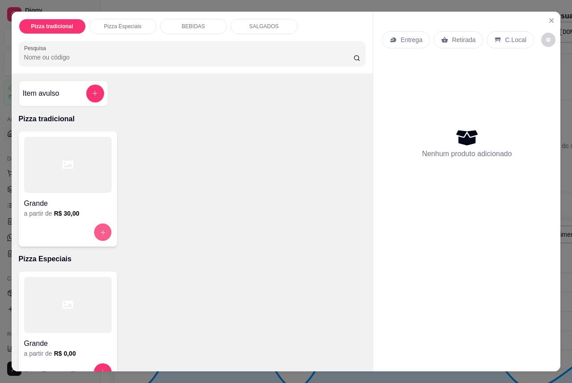
click at [95, 228] on button "increase-product-quantity" at bounding box center [102, 231] width 17 height 17
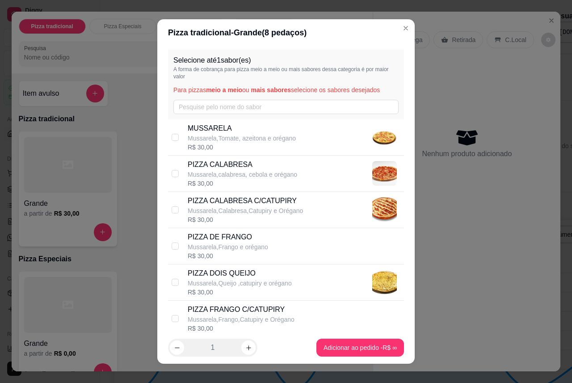
scroll to position [9, 0]
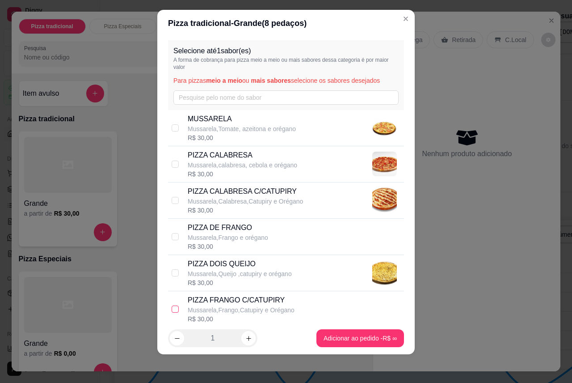
click at [174, 310] on input "checkbox" at bounding box center [175, 308] width 7 height 7
checkbox input "true"
click at [241, 338] on button "increase-product-quantity" at bounding box center [248, 338] width 14 height 14
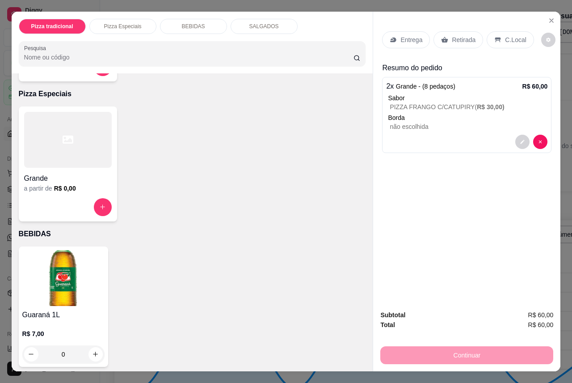
scroll to position [224, 0]
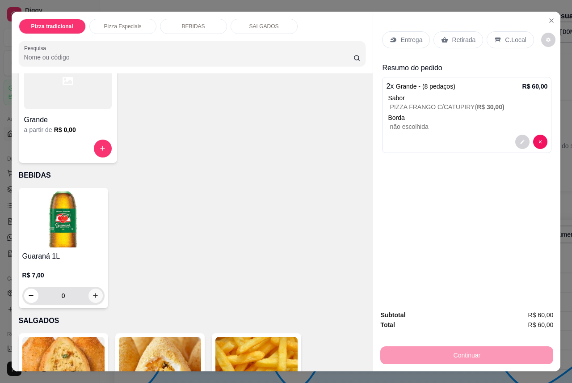
click at [92, 294] on icon "increase-product-quantity" at bounding box center [95, 295] width 7 height 7
type input "1"
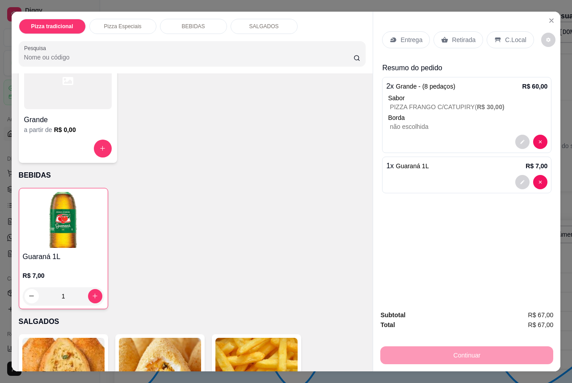
click at [405, 35] on p "Entrega" at bounding box center [412, 39] width 22 height 9
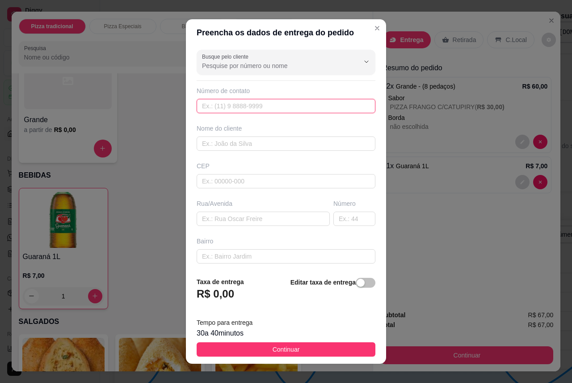
click at [246, 103] on input "text" at bounding box center [286, 106] width 179 height 14
type input "[PHONE_NUMBER]"
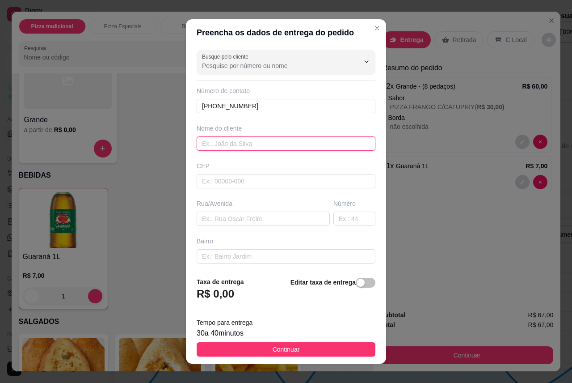
drag, startPoint x: 208, startPoint y: 141, endPoint x: 220, endPoint y: 138, distance: 11.7
click at [218, 139] on input "text" at bounding box center [286, 143] width 179 height 14
type input "walisom"
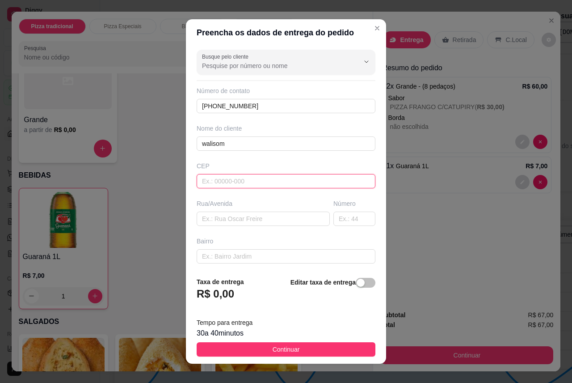
click at [243, 183] on input "text" at bounding box center [286, 181] width 179 height 14
type input "57081161"
type input "[GEOGRAPHIC_DATA][PERSON_NAME]"
type input "Tabuleiro do Martins"
type input "Maceió"
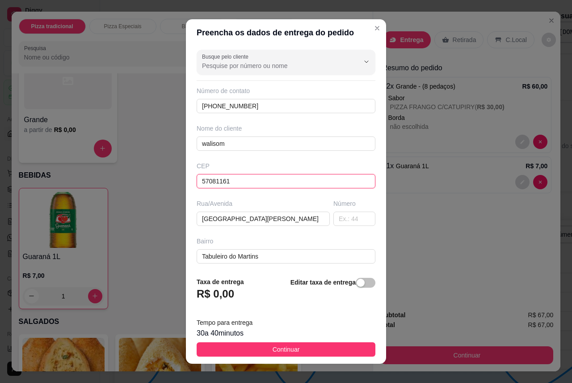
type input "57081161"
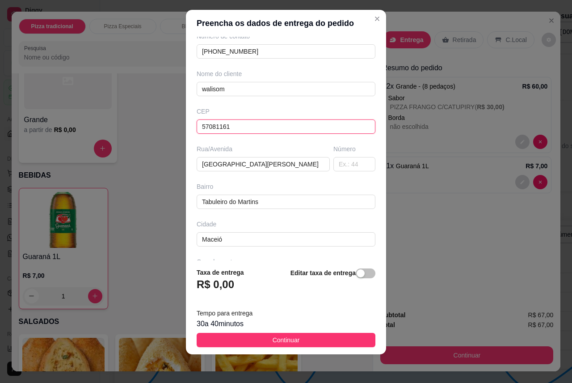
scroll to position [78, 0]
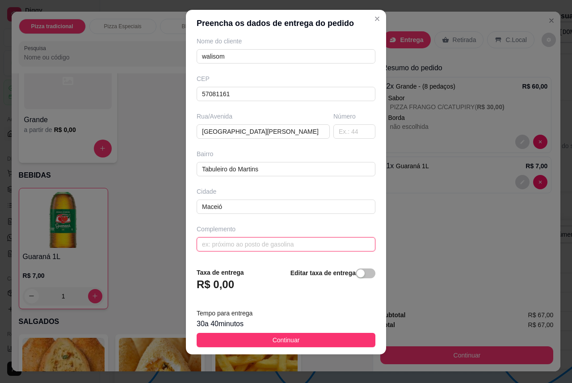
click at [254, 245] on input "text" at bounding box center [286, 244] width 179 height 14
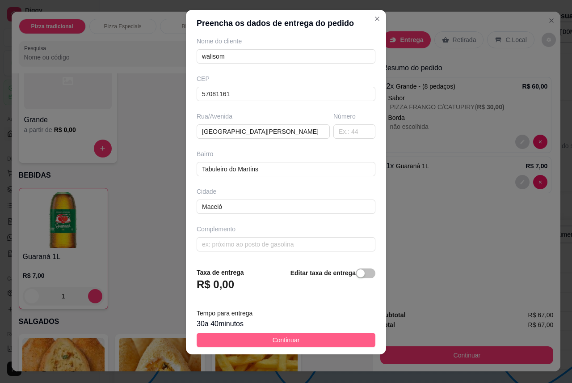
click at [301, 338] on button "Continuar" at bounding box center [286, 340] width 179 height 14
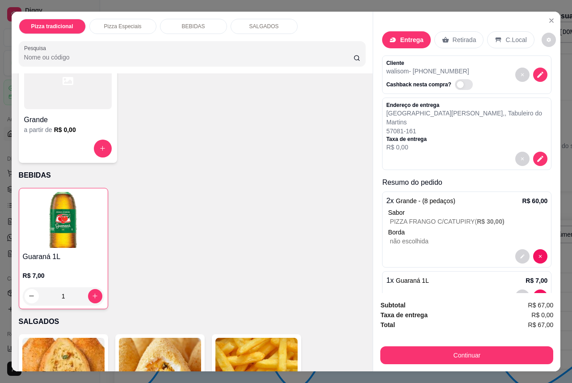
scroll to position [18, 0]
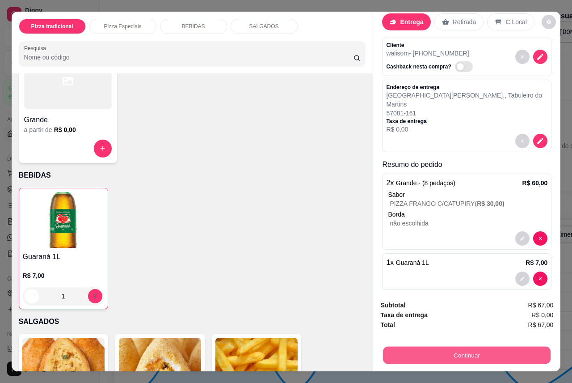
click at [480, 351] on button "Continuar" at bounding box center [467, 355] width 168 height 17
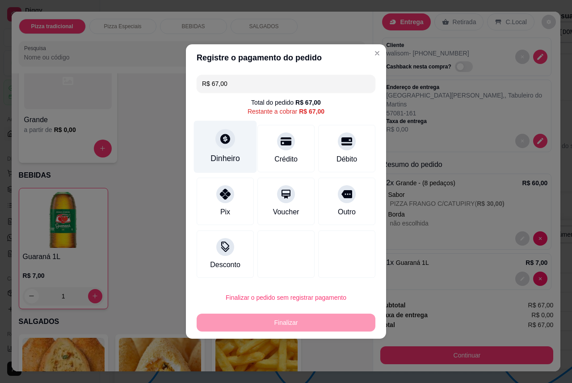
click at [230, 146] on div at bounding box center [226, 139] width 20 height 20
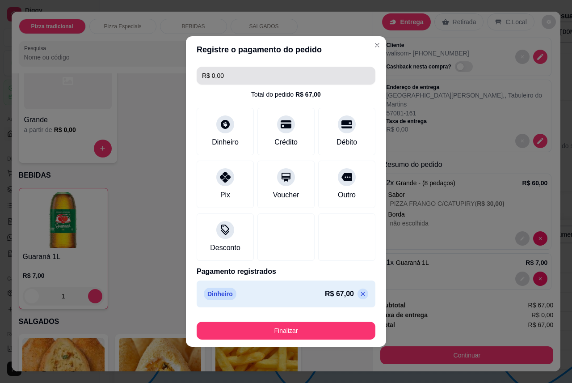
click at [266, 86] on div "R$ 0,00 Total do pedido R$ 67,00 Dinheiro Crédito Débito Pix Voucher Outro Desc…" at bounding box center [286, 187] width 200 height 248
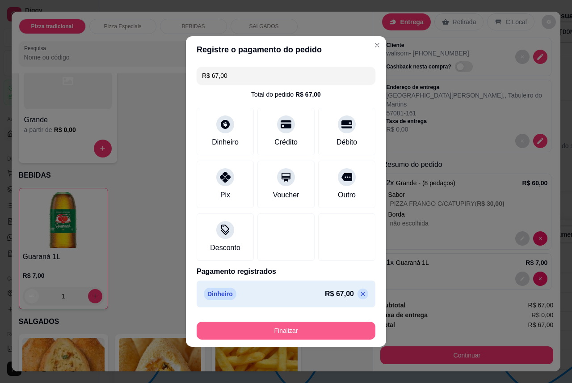
type input "R$ 67,00"
click at [290, 334] on button "Finalizar" at bounding box center [285, 330] width 173 height 17
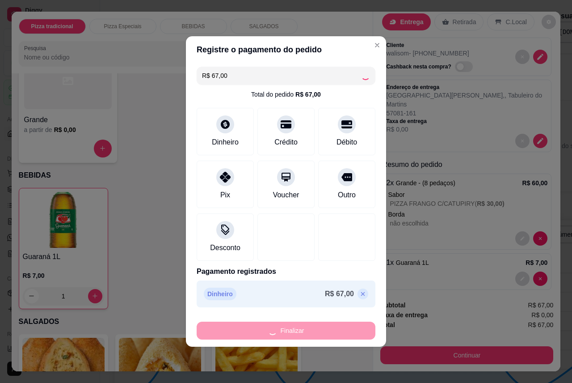
type input "0"
type input "-R$ 67,00"
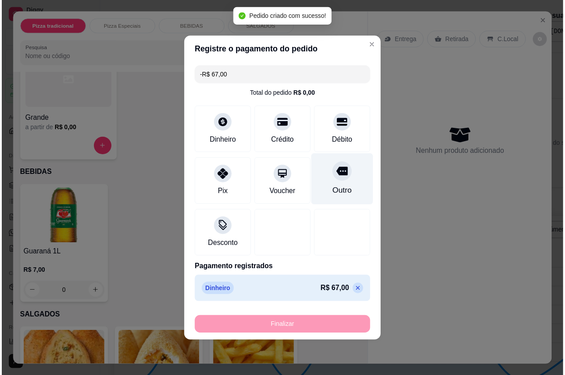
scroll to position [0, 0]
